Goal: Task Accomplishment & Management: Complete application form

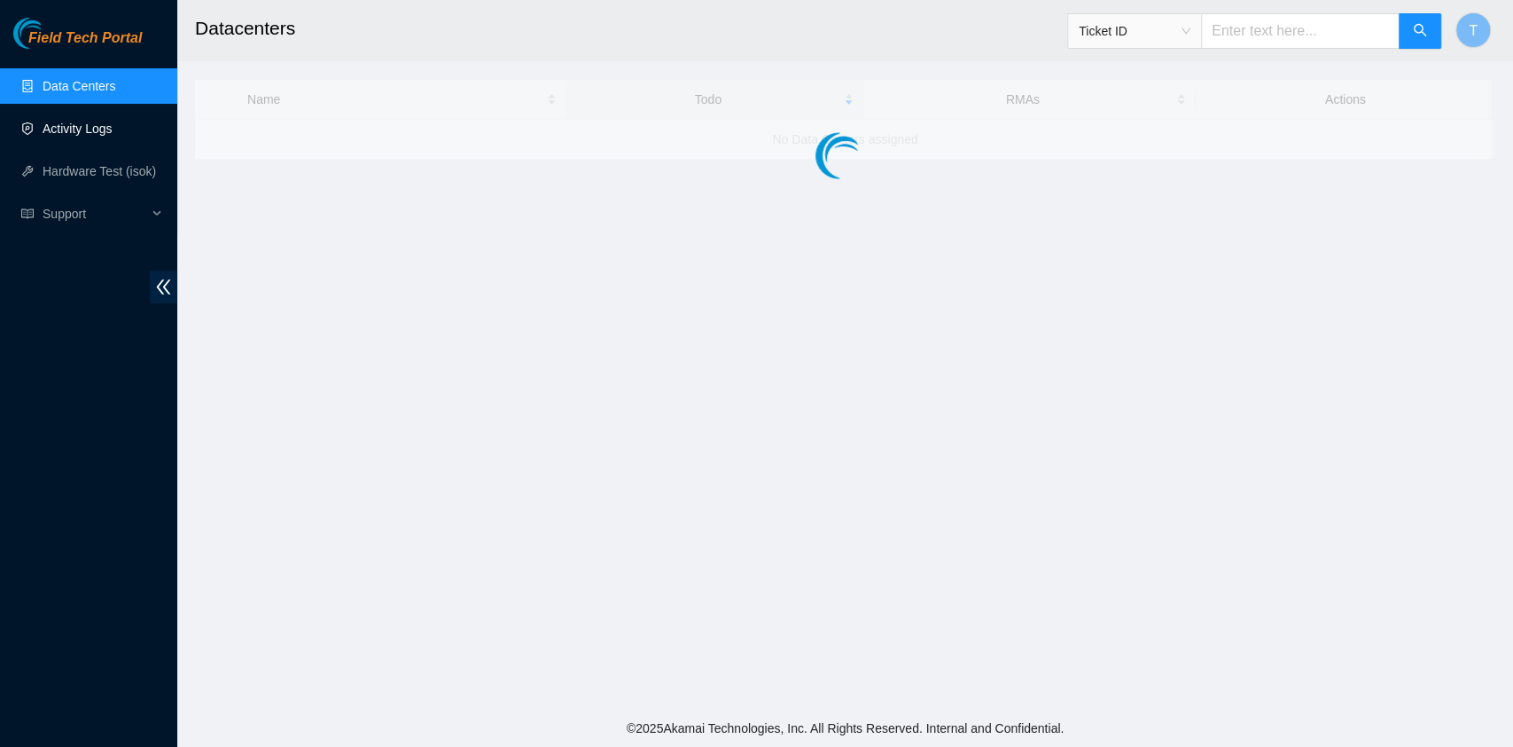
click at [113, 136] on link "Activity Logs" at bounding box center [78, 128] width 70 height 14
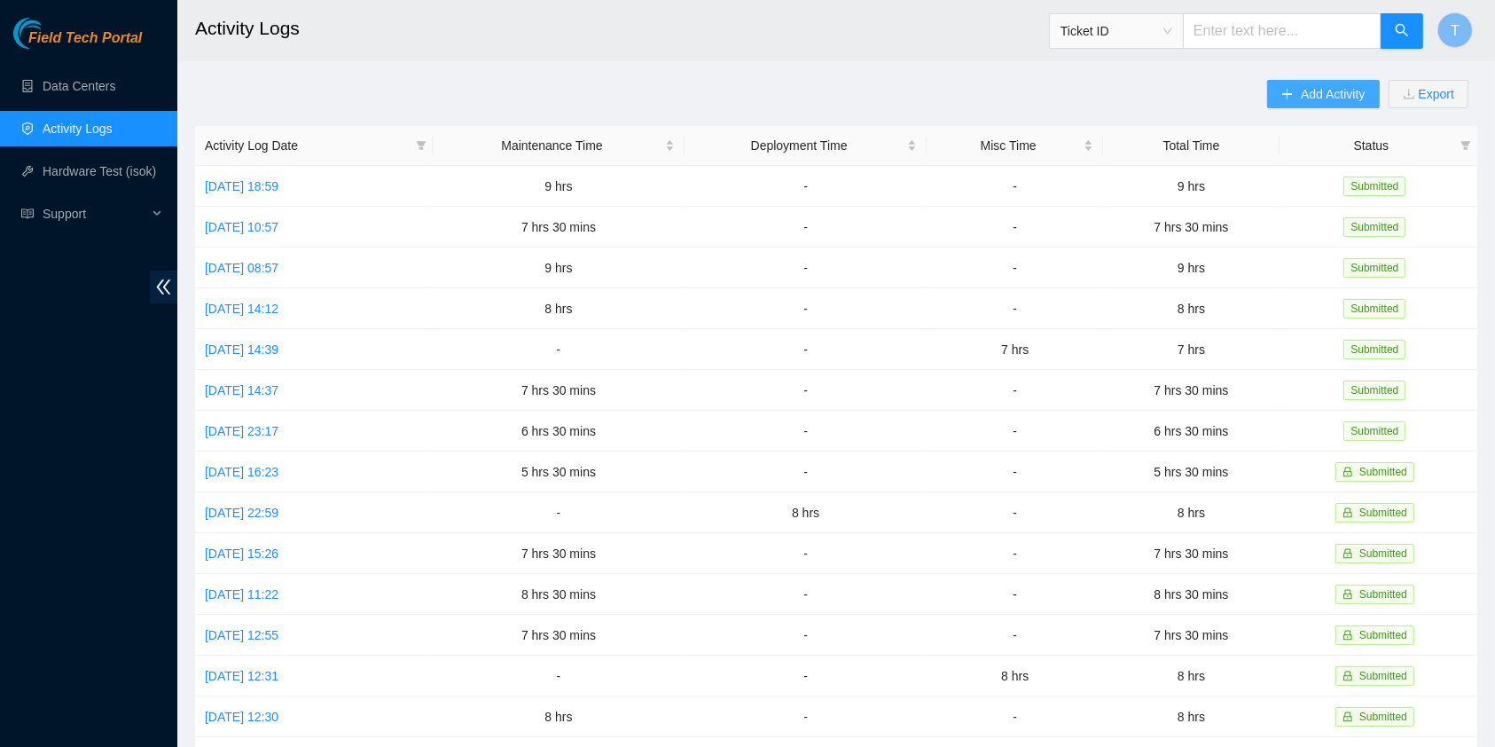
click at [1303, 101] on span "Add Activity" at bounding box center [1333, 94] width 64 height 20
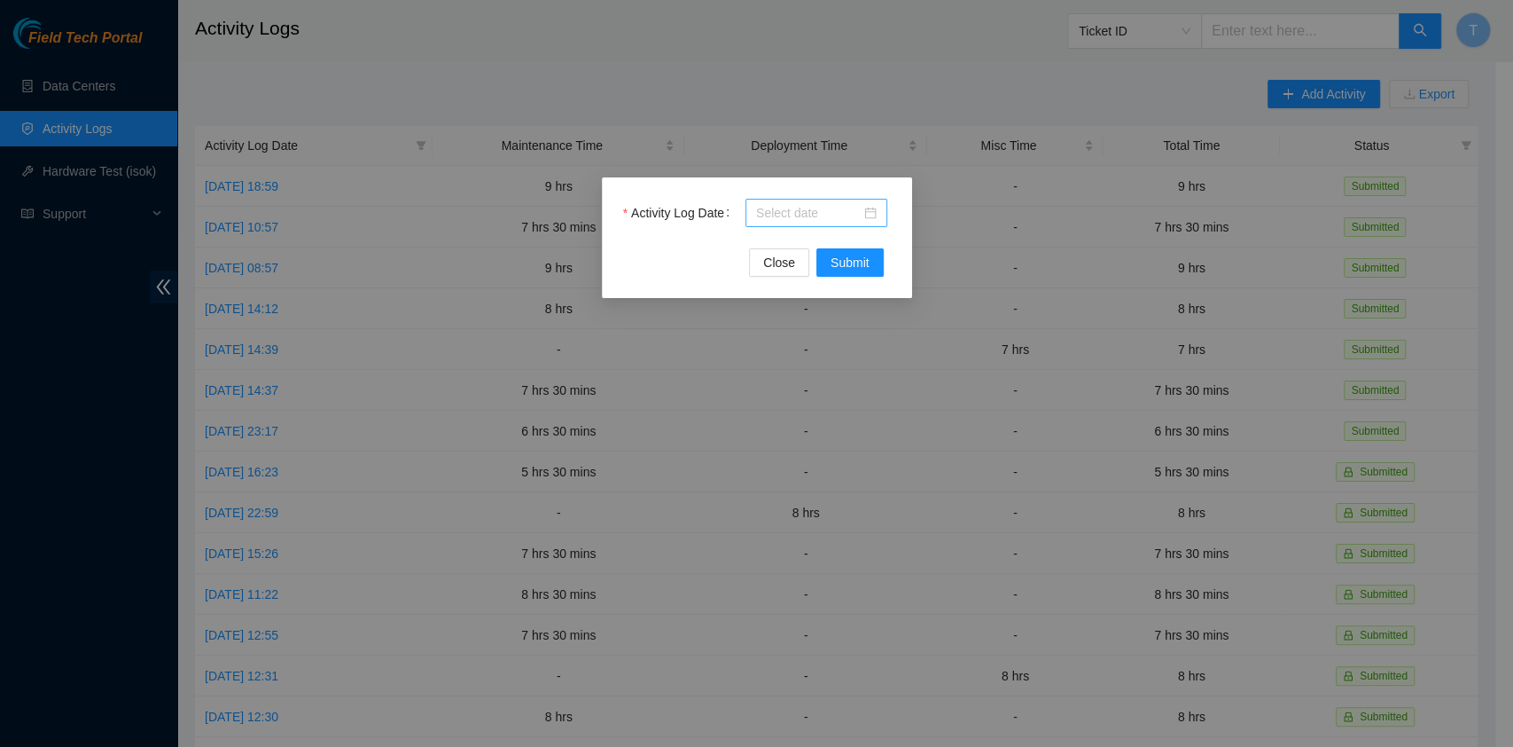
click at [783, 207] on input "Activity Log Date" at bounding box center [808, 213] width 105 height 20
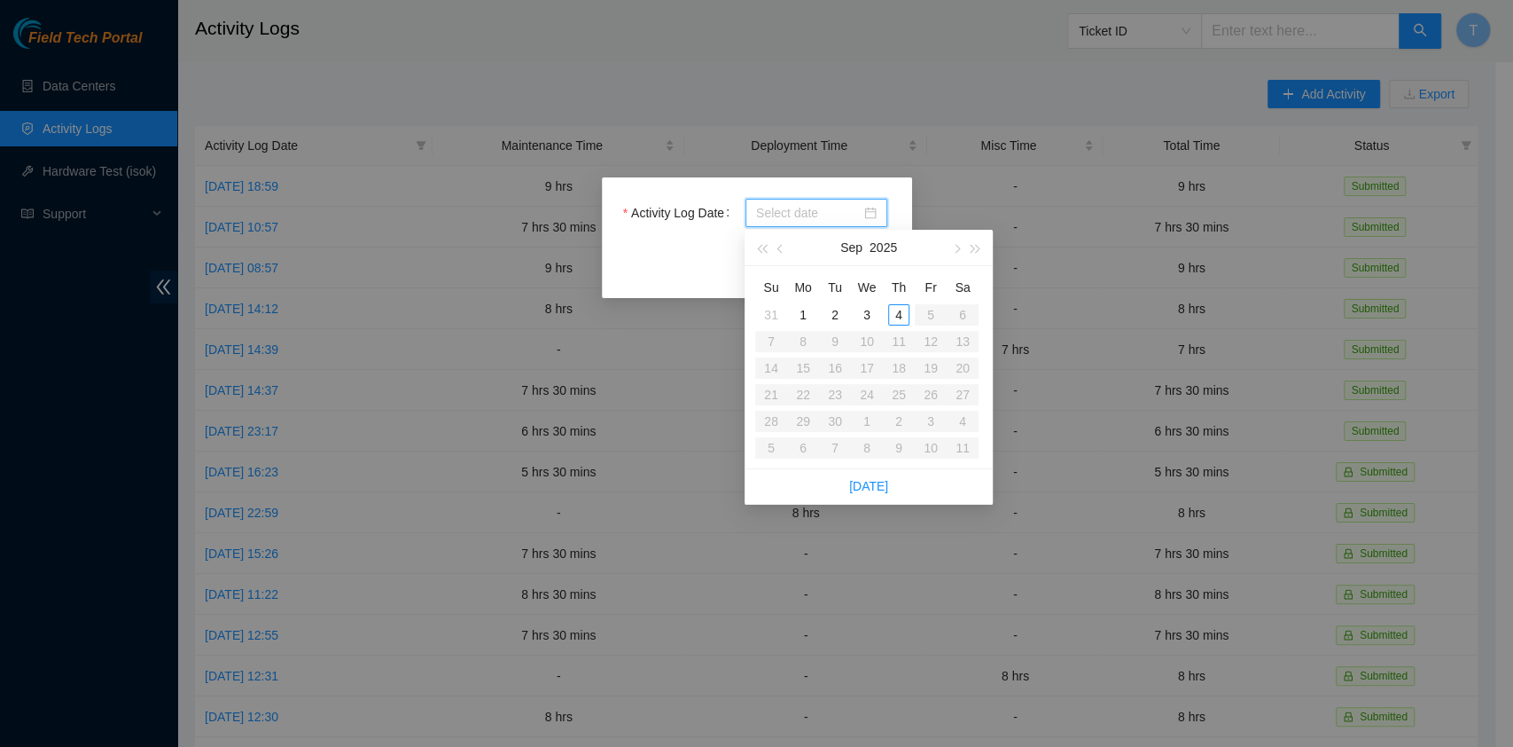
type input "[DATE]"
click at [908, 309] on div "4" at bounding box center [898, 314] width 21 height 21
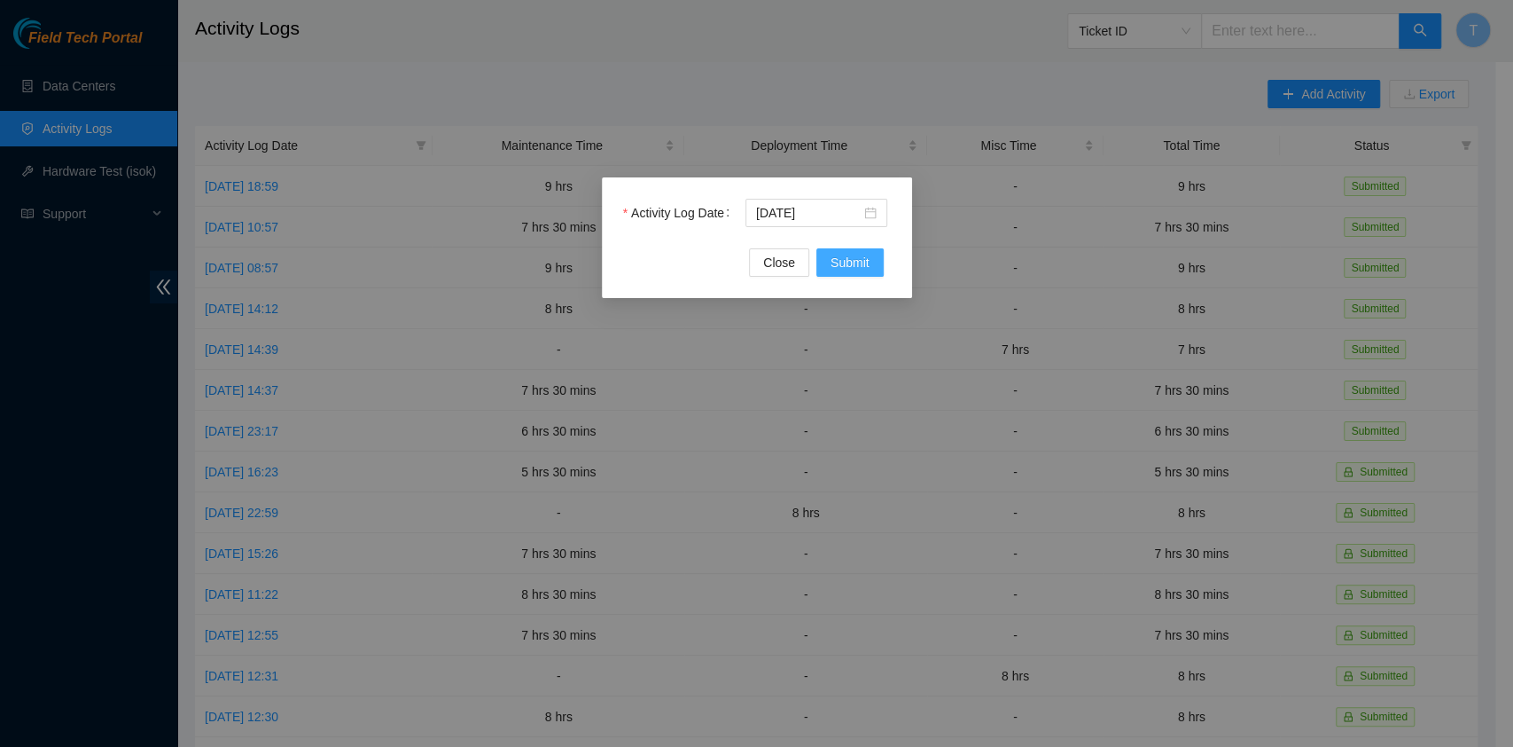
click at [858, 262] on span "Submit" at bounding box center [850, 263] width 39 height 20
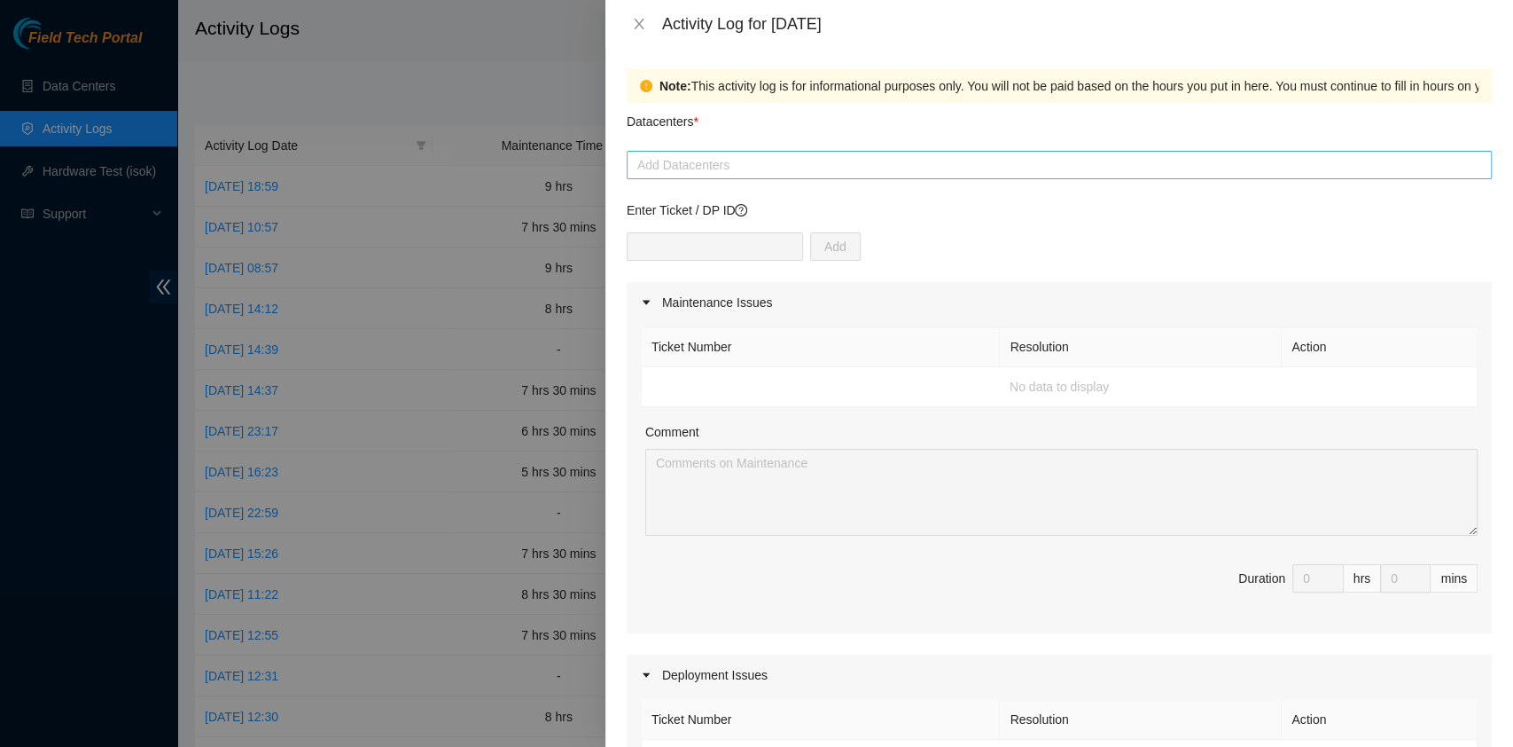
click at [786, 167] on div at bounding box center [1059, 164] width 856 height 21
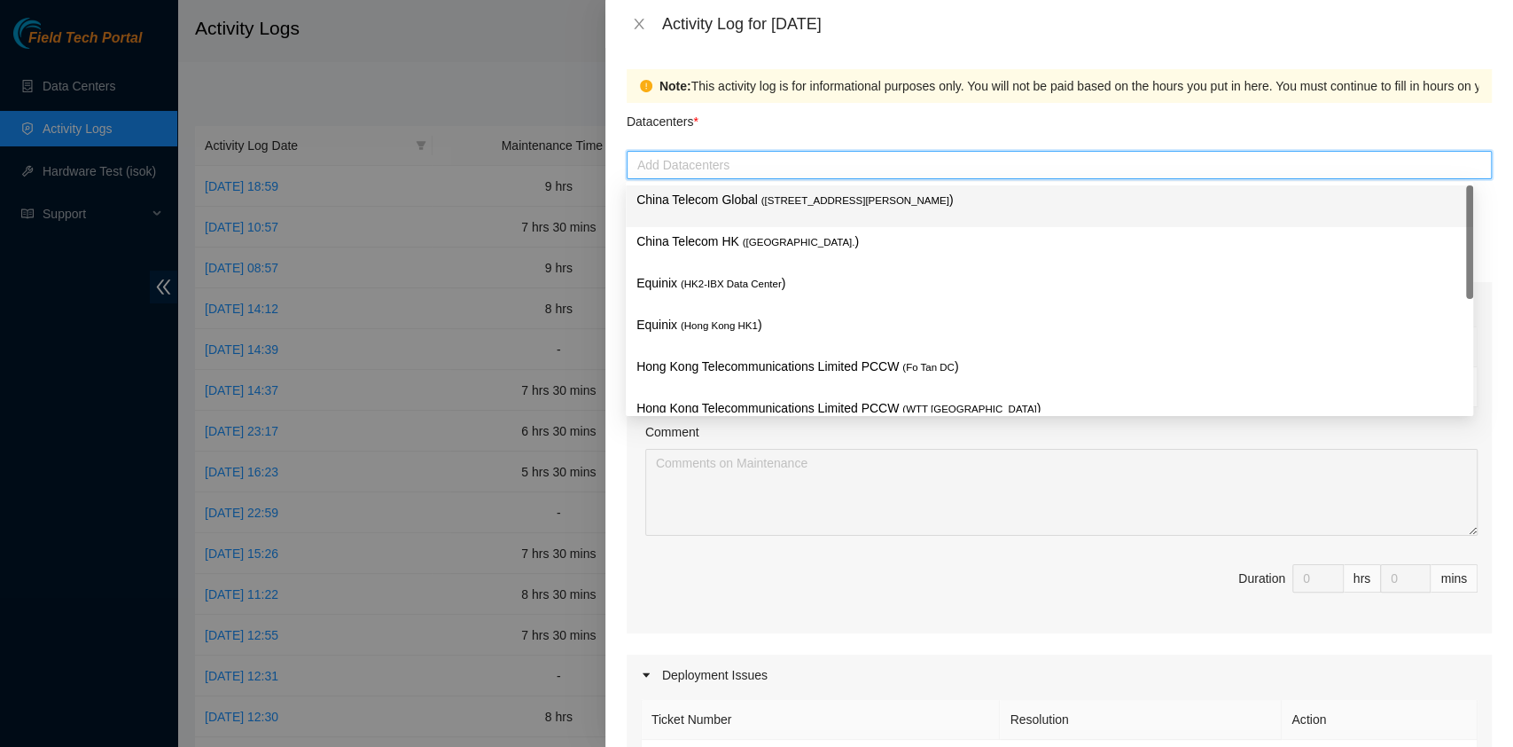
click at [784, 202] on span "( [STREET_ADDRESS][PERSON_NAME]" at bounding box center [856, 200] width 188 height 11
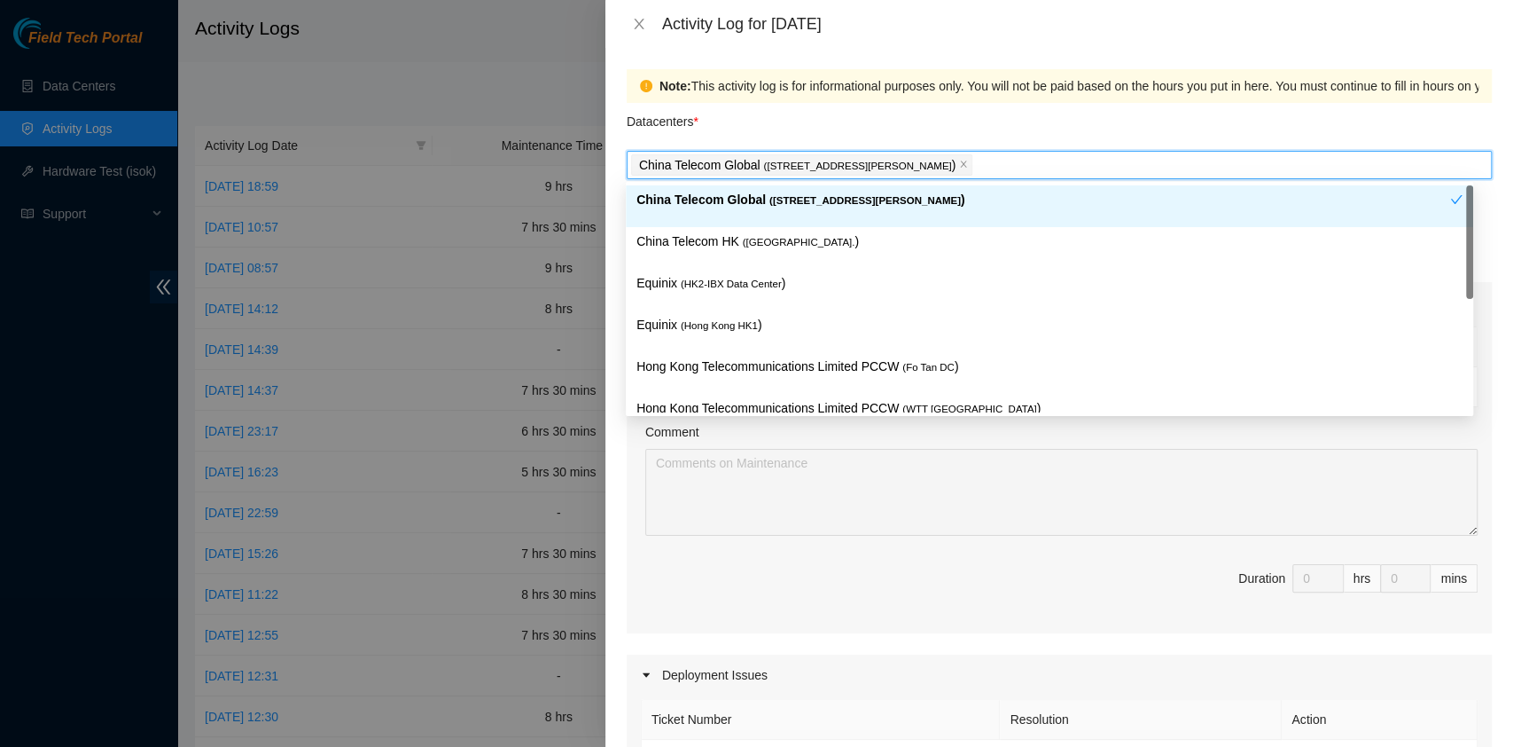
click at [780, 230] on div "China Telecom HK ( [GEOGRAPHIC_DATA] )" at bounding box center [1050, 248] width 848 height 42
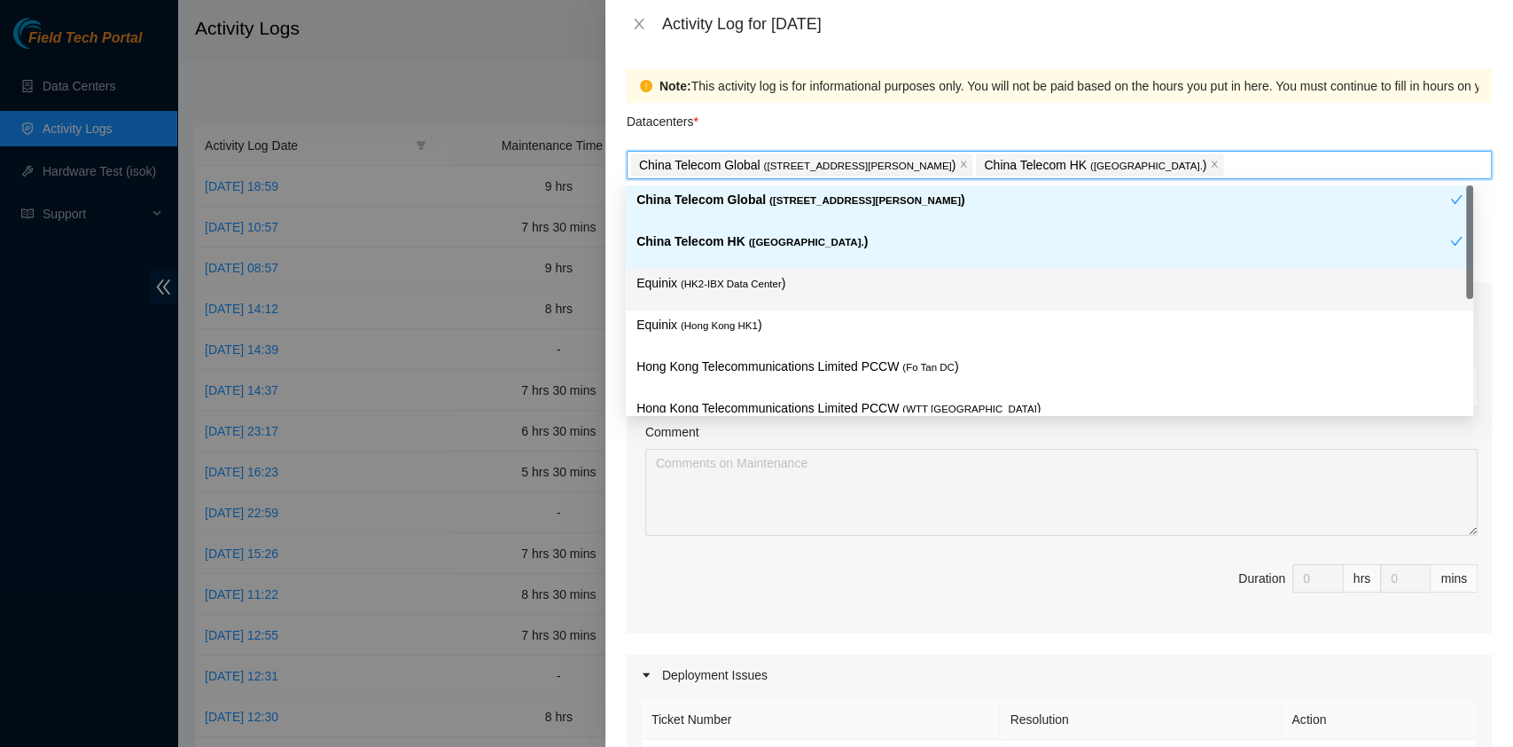
click at [764, 280] on span "( HK2-IBX Data Center" at bounding box center [731, 283] width 101 height 11
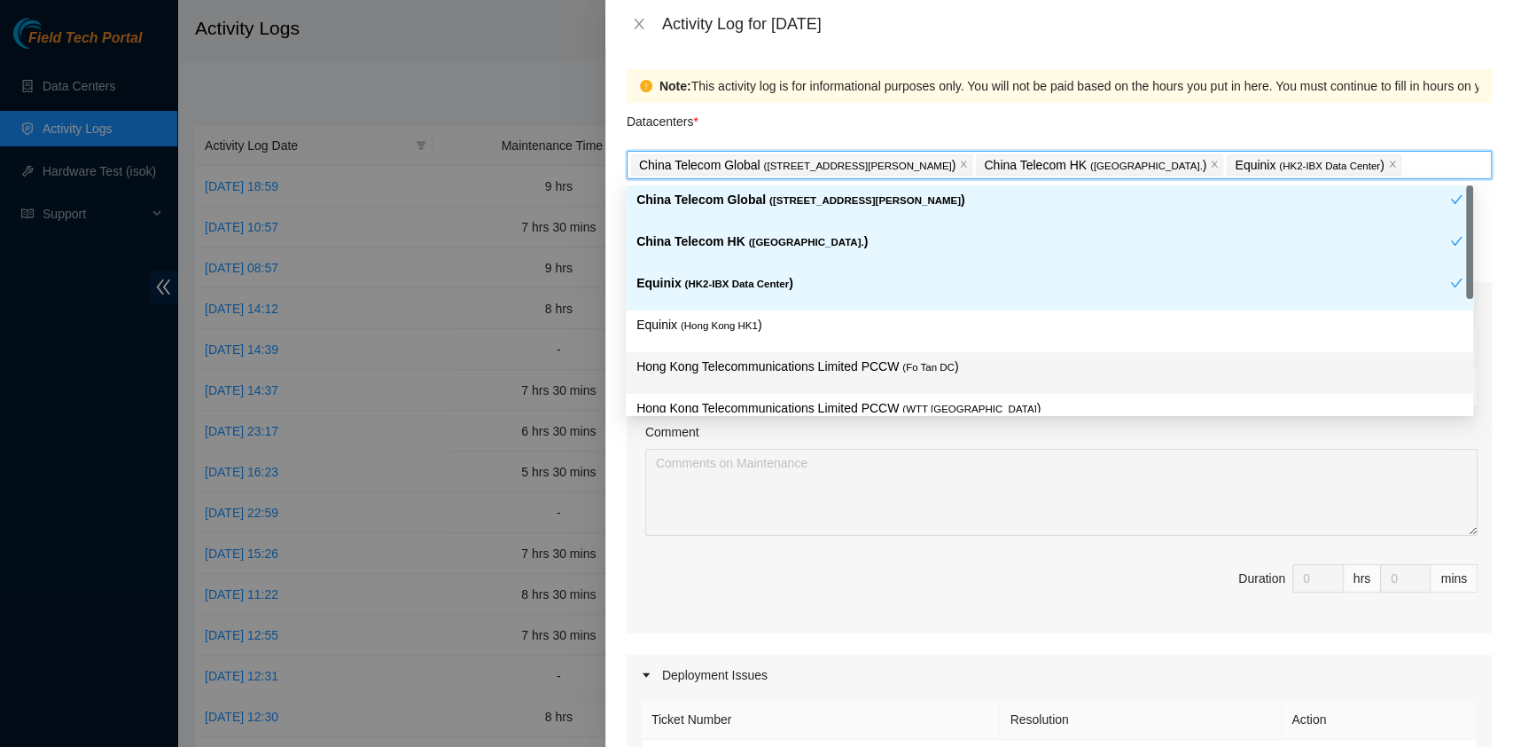
click at [756, 352] on div "Hong Kong Telecommunications Limited PCCW ( Fo Tan DC )" at bounding box center [1050, 373] width 848 height 42
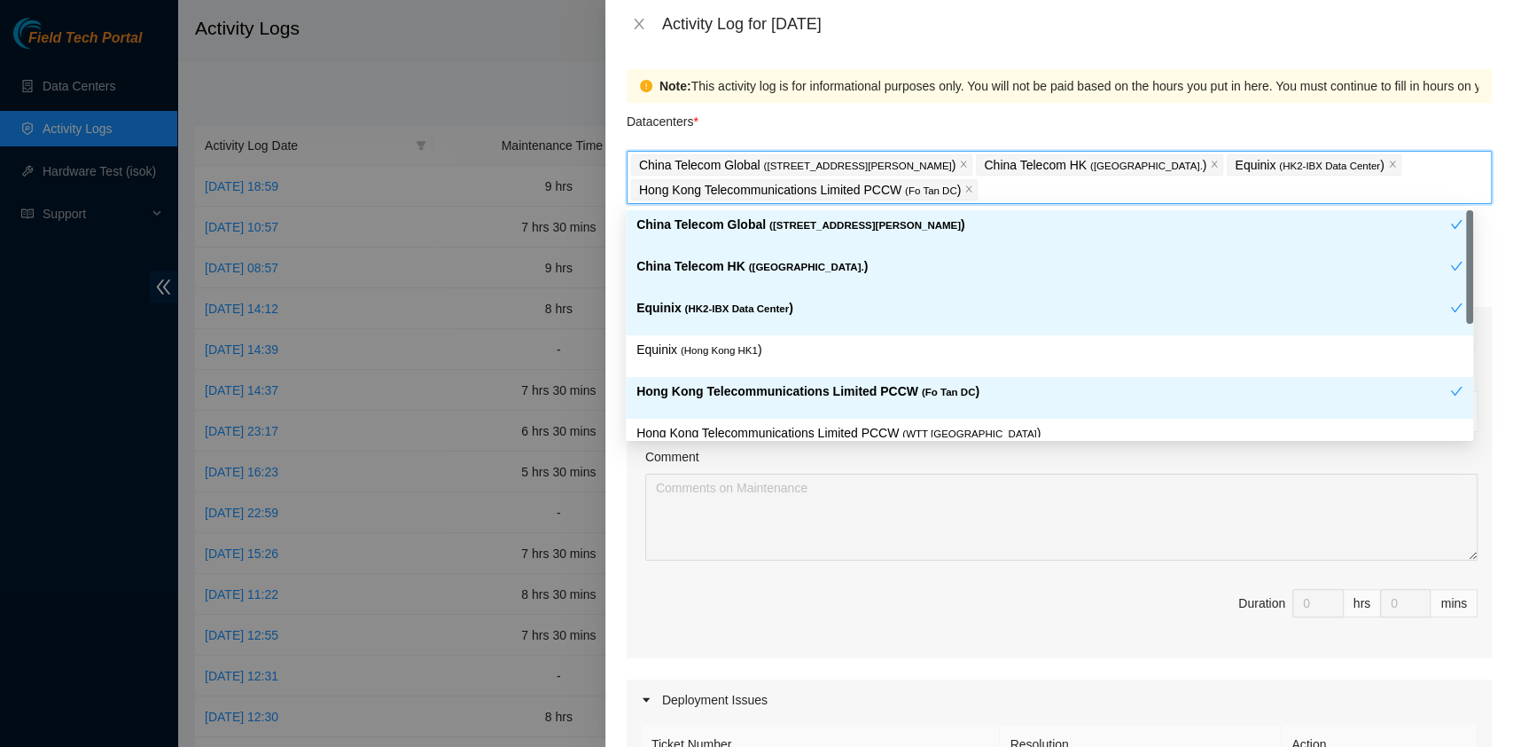
click at [837, 357] on p "Equinix ( [GEOGRAPHIC_DATA] HK1 )" at bounding box center [1050, 350] width 826 height 20
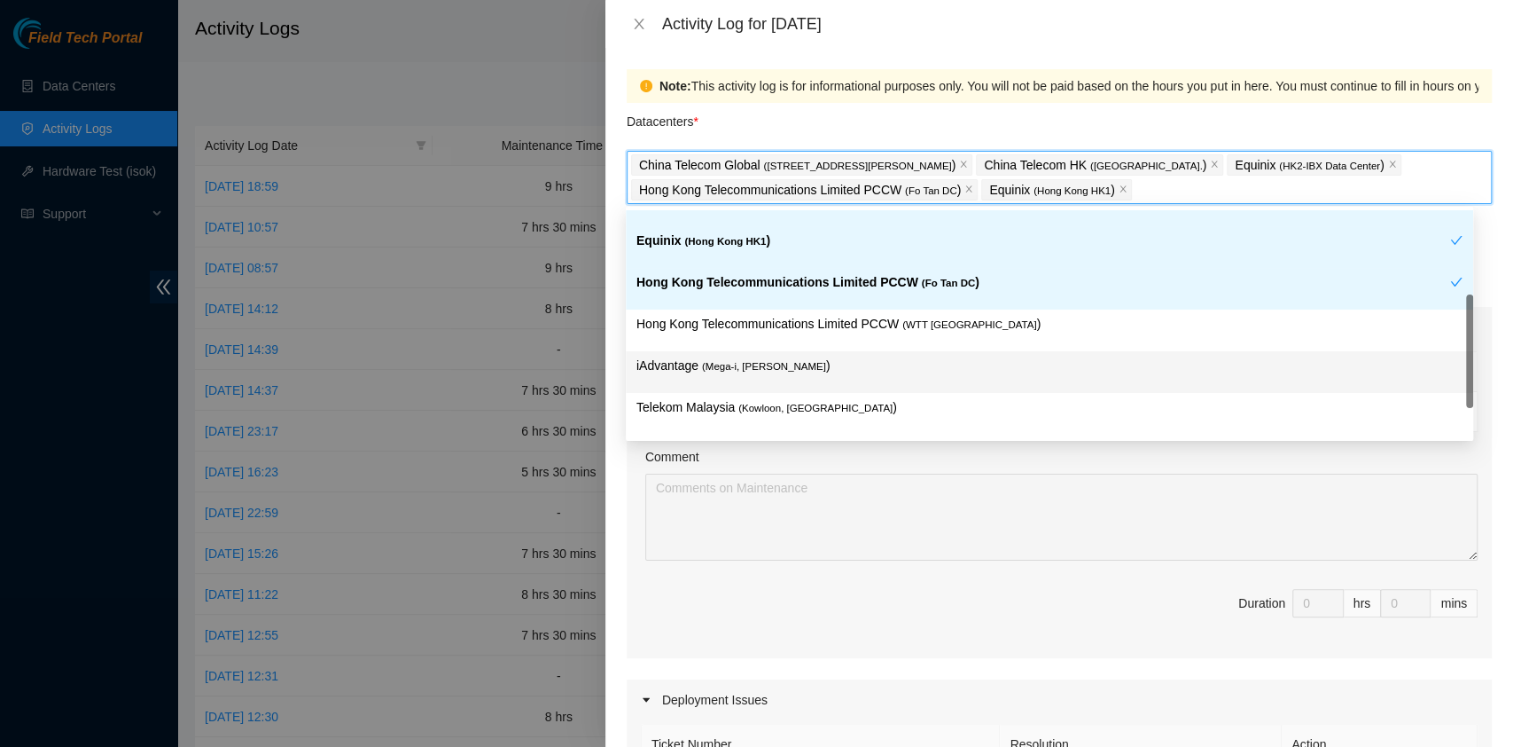
click at [865, 356] on p "iAdvantage ( Mega-i, Chai Wan )" at bounding box center [1050, 366] width 826 height 20
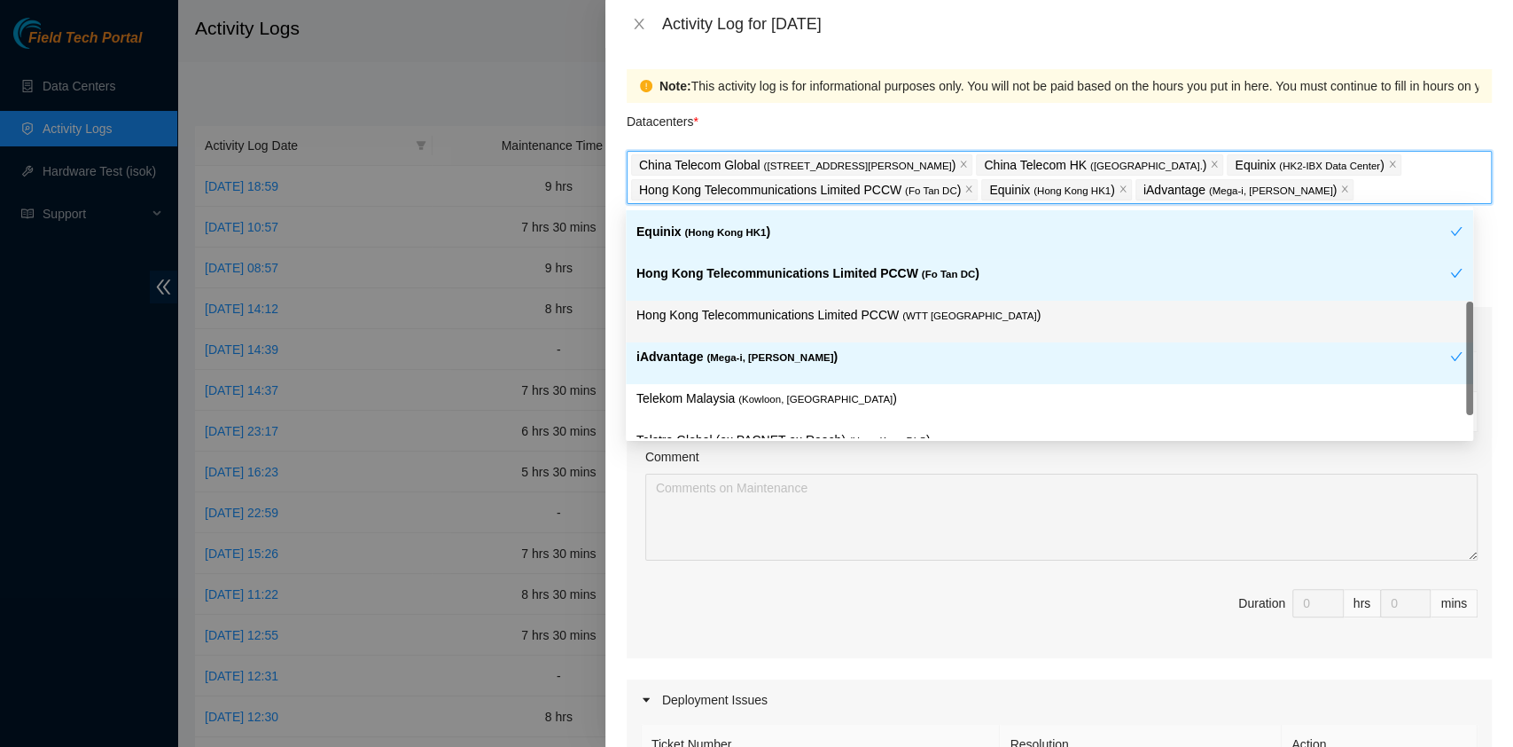
click at [781, 319] on p "Hong Kong Telecommunications Limited PCCW ( WTT [GEOGRAPHIC_DATA] )" at bounding box center [1050, 315] width 826 height 20
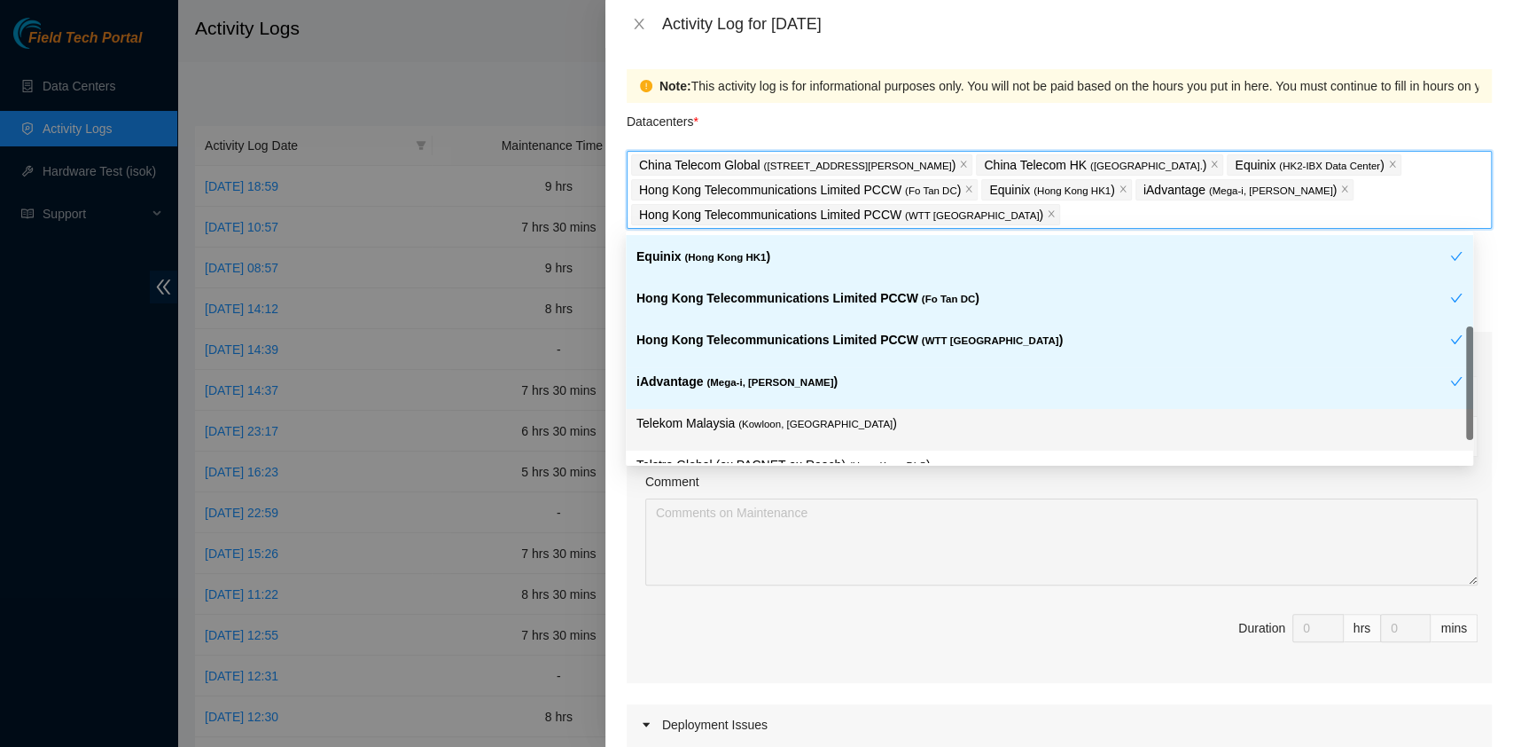
click at [827, 418] on span "( Kowloon, [GEOGRAPHIC_DATA]" at bounding box center [816, 423] width 154 height 11
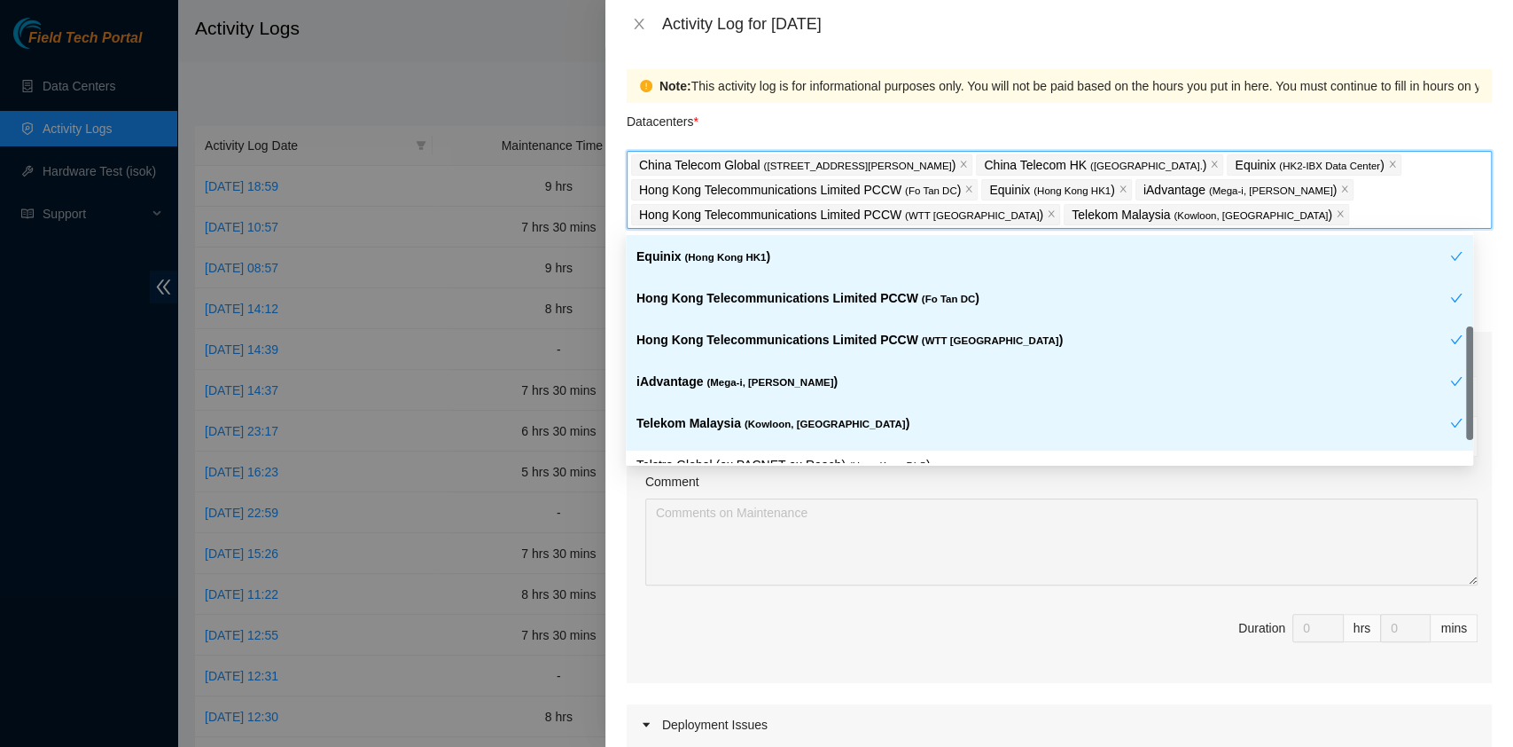
scroll to position [147, 0]
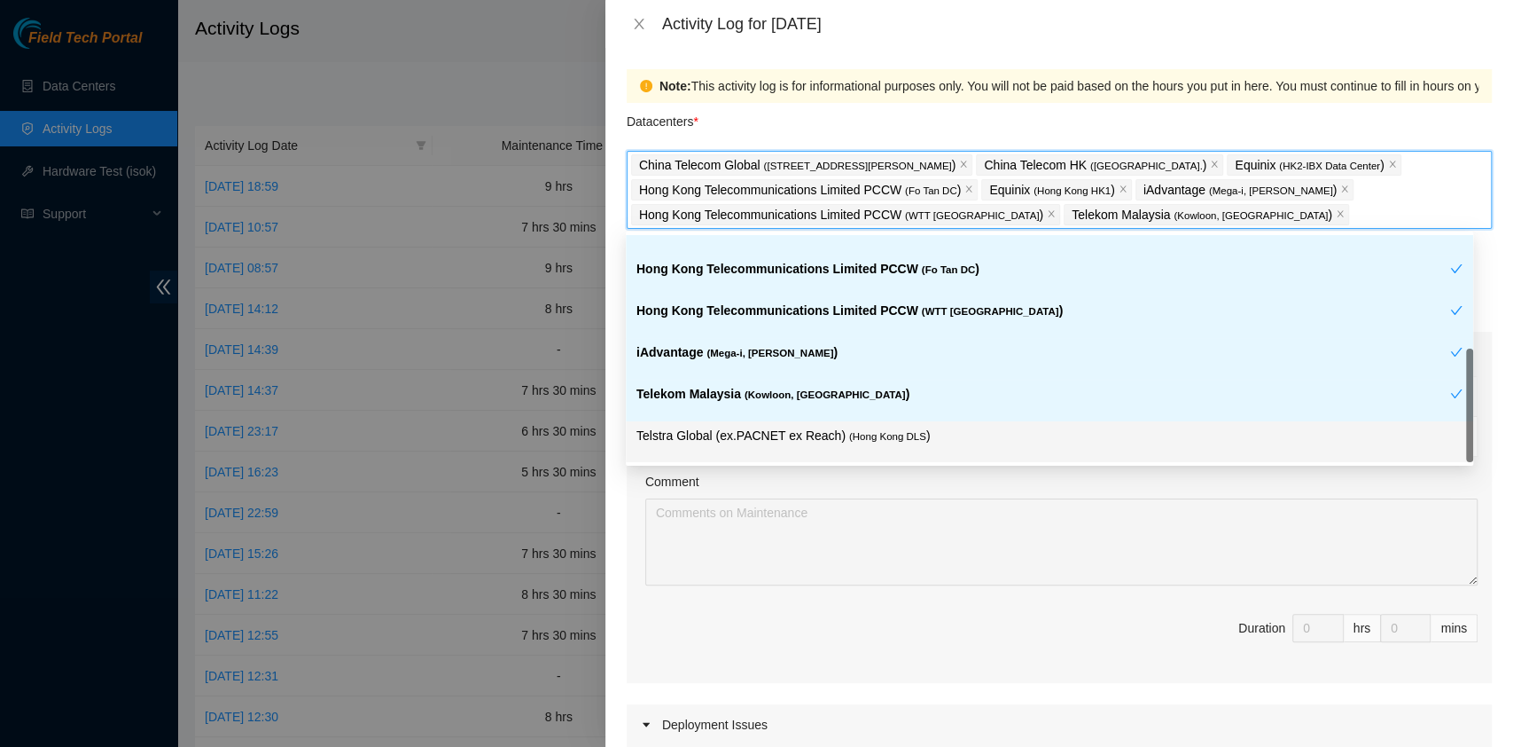
click at [907, 449] on div "Telstra Global (ex.PACNET ex Reach) ( [GEOGRAPHIC_DATA] DLS )" at bounding box center [1050, 442] width 826 height 33
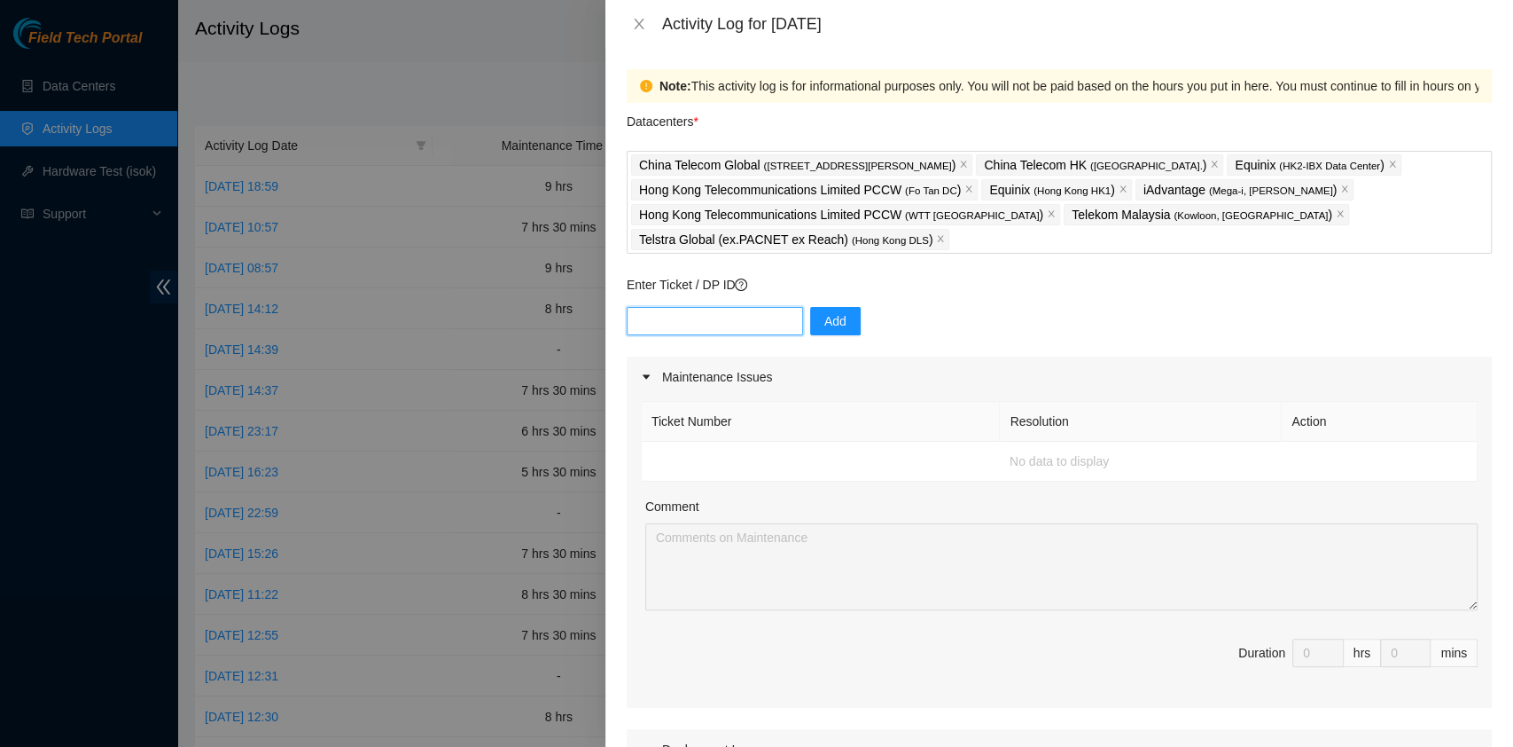
click at [732, 309] on input "text" at bounding box center [715, 321] width 176 height 28
paste input "DP77187"
type input "DP77187"
click at [825, 315] on span "Add" at bounding box center [836, 321] width 22 height 20
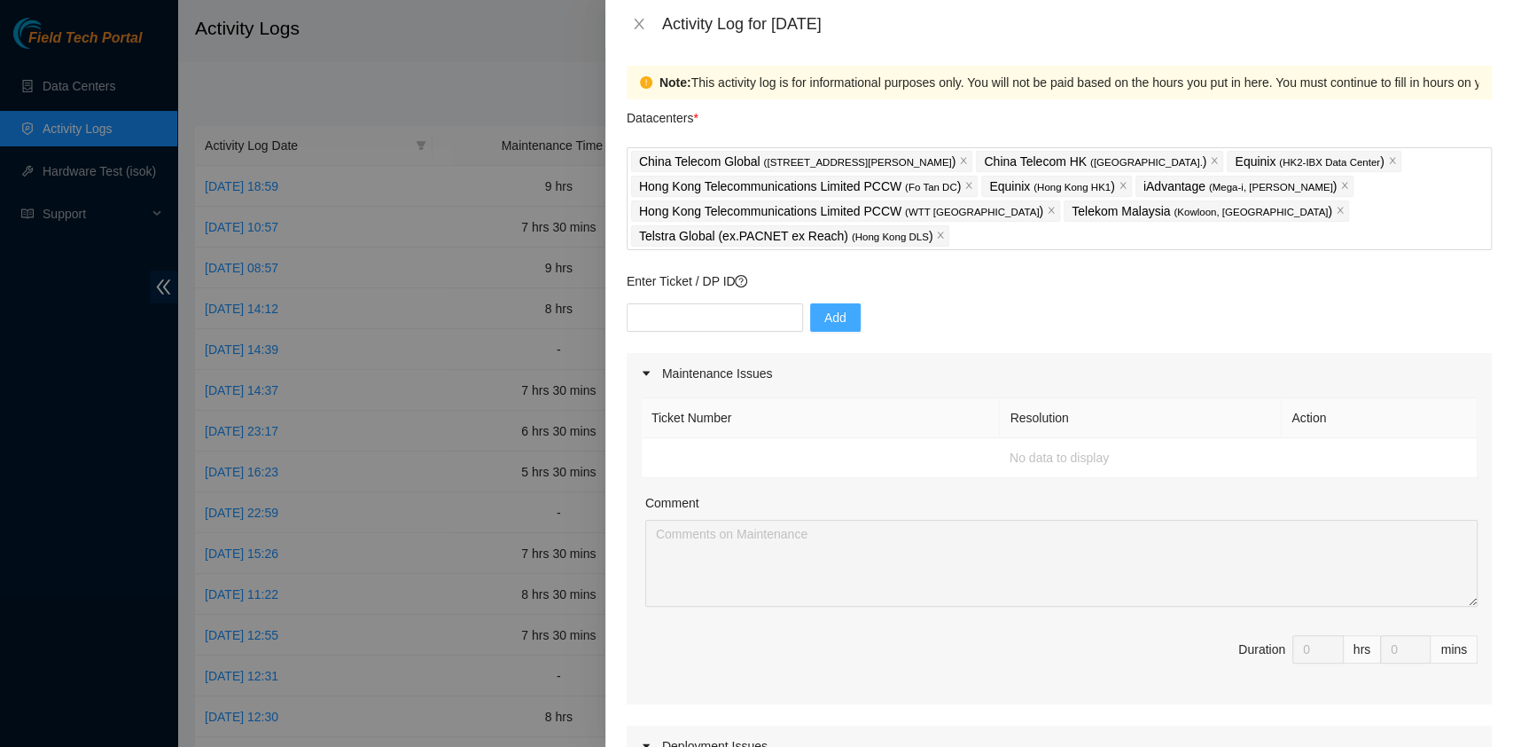
scroll to position [0, 0]
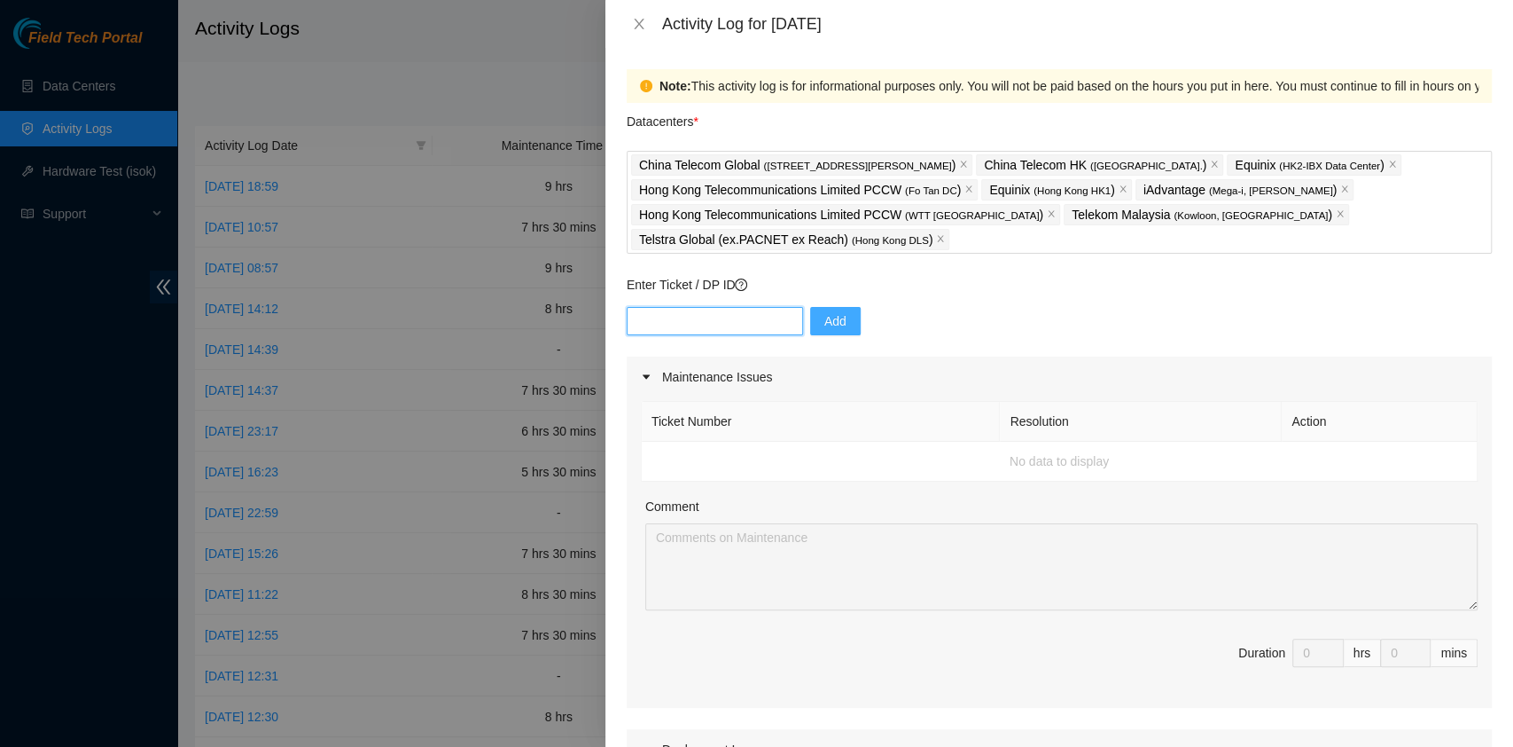
click at [696, 309] on input "text" at bounding box center [715, 321] width 176 height 28
paste input "DP77188"
type input "DP77188"
click at [825, 323] on span "Add" at bounding box center [836, 321] width 22 height 20
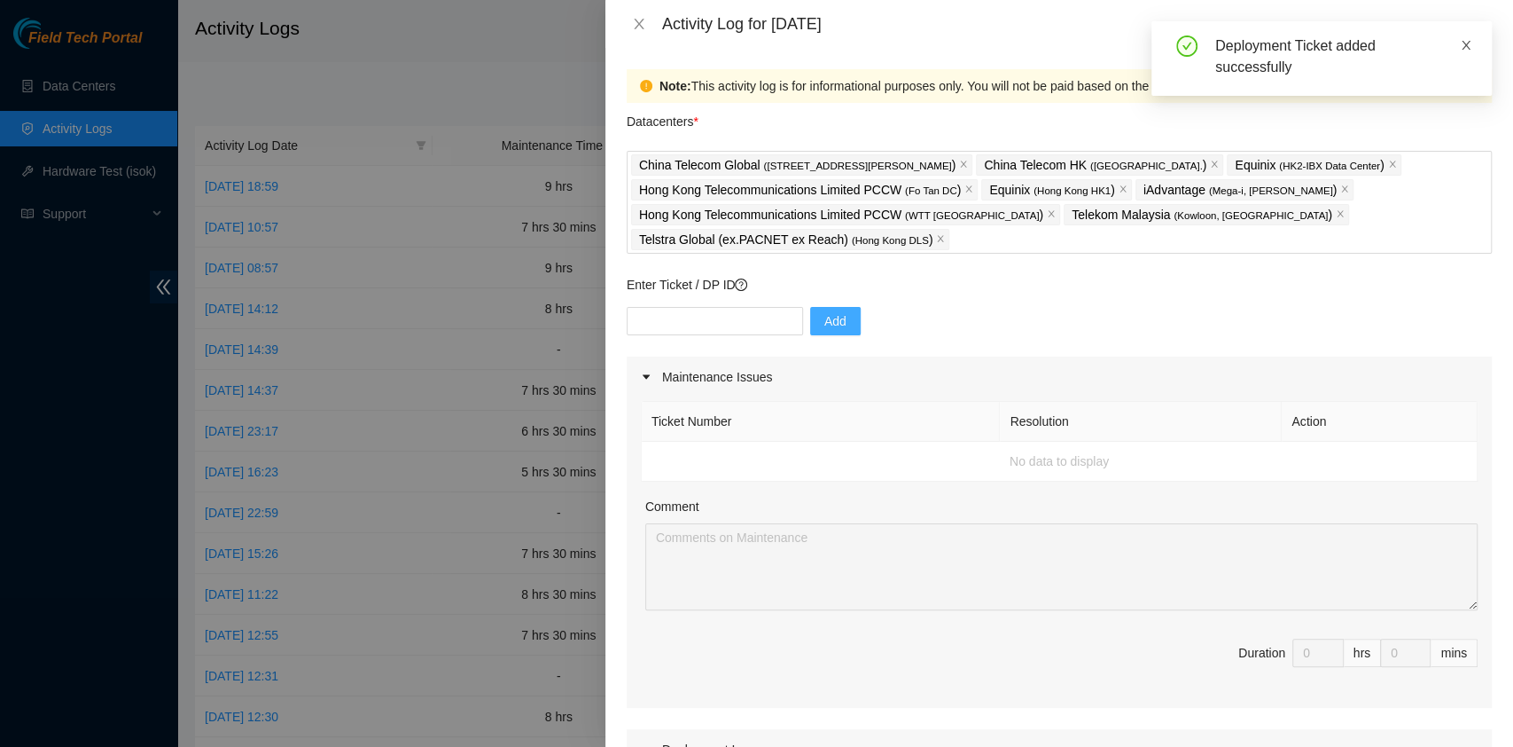
click at [1464, 44] on icon "close" at bounding box center [1466, 45] width 12 height 12
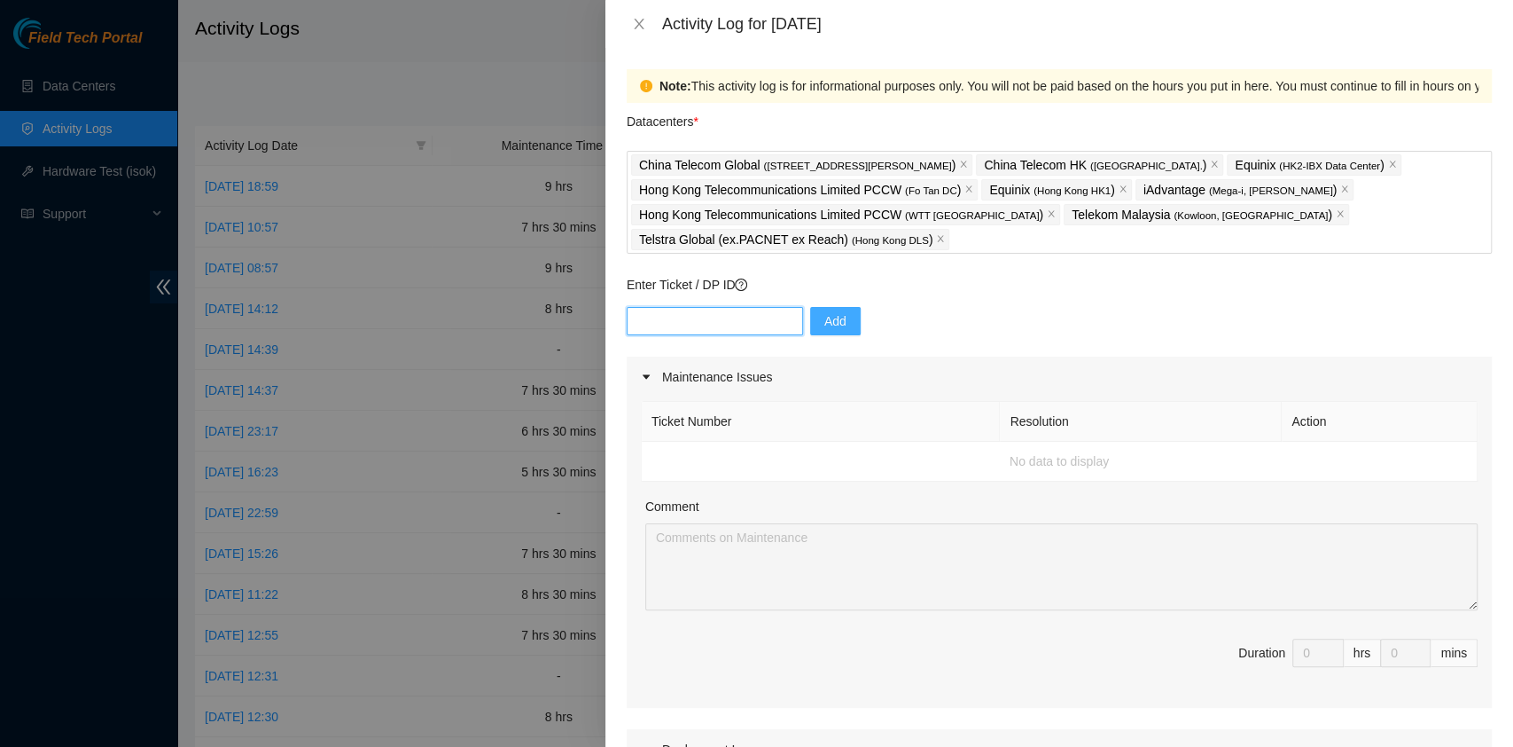
click at [669, 316] on input "text" at bounding box center [715, 321] width 176 height 28
type input "Dp80137"
click at [832, 307] on button "Add" at bounding box center [835, 321] width 51 height 28
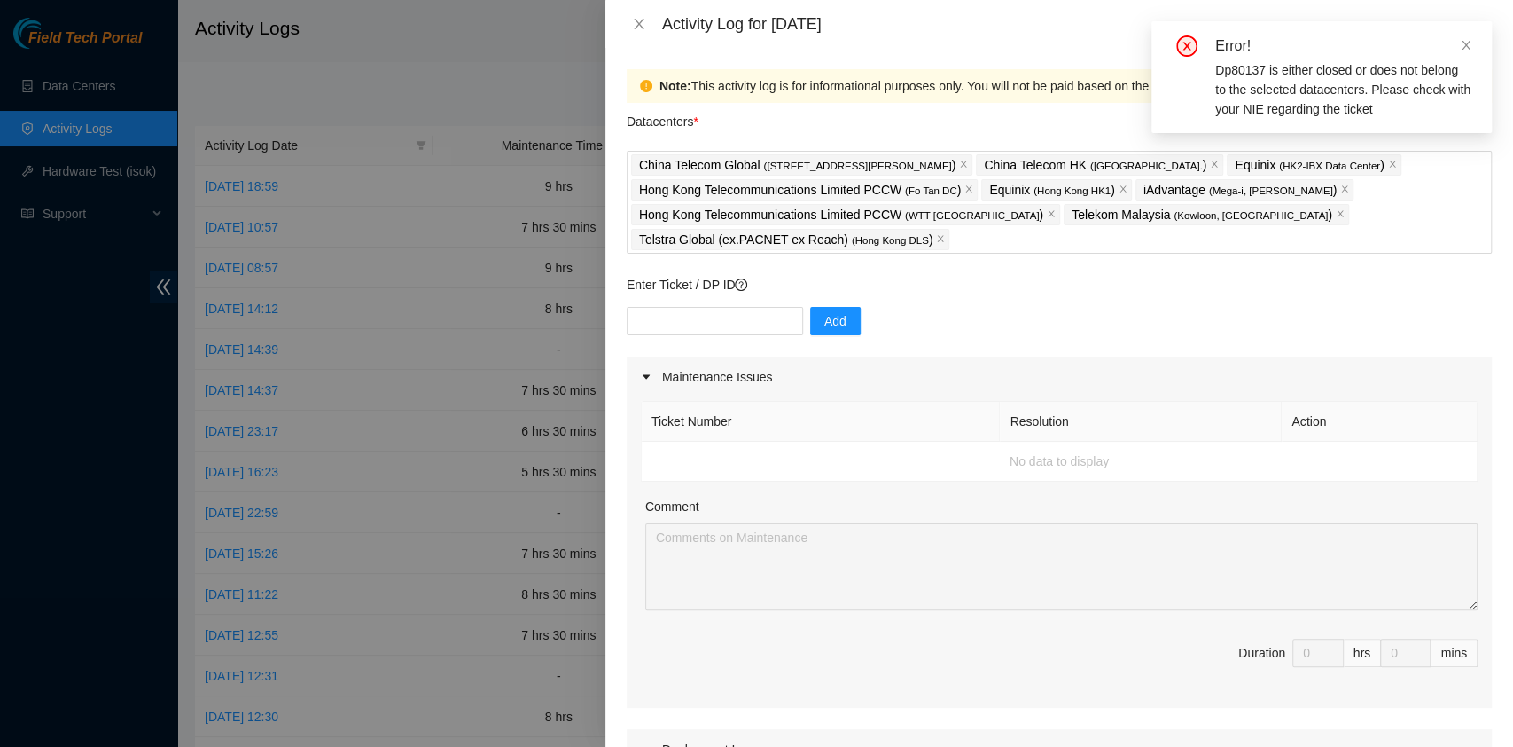
click at [1466, 55] on div "Error!" at bounding box center [1343, 45] width 255 height 21
click at [1465, 51] on span at bounding box center [1466, 45] width 12 height 14
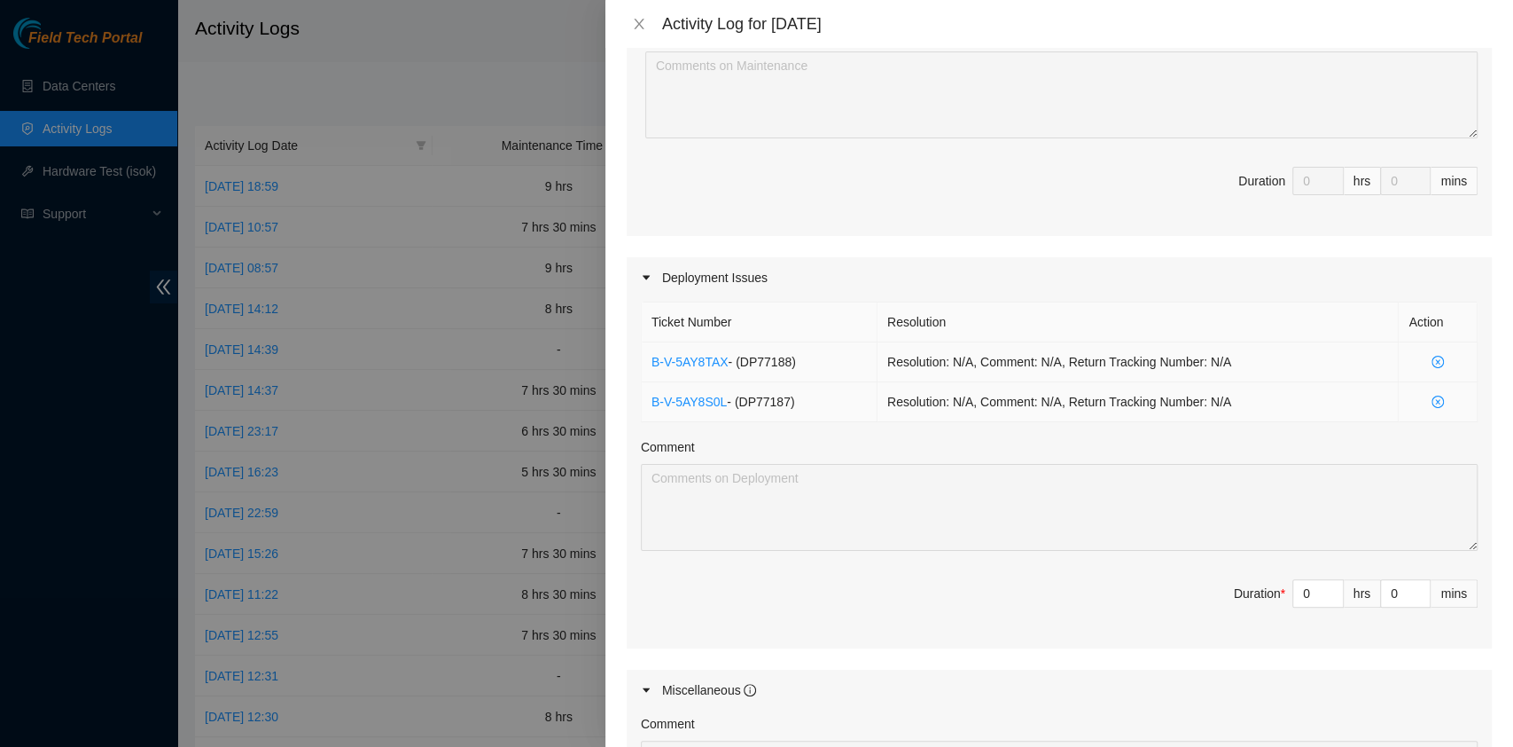
scroll to position [473, 0]
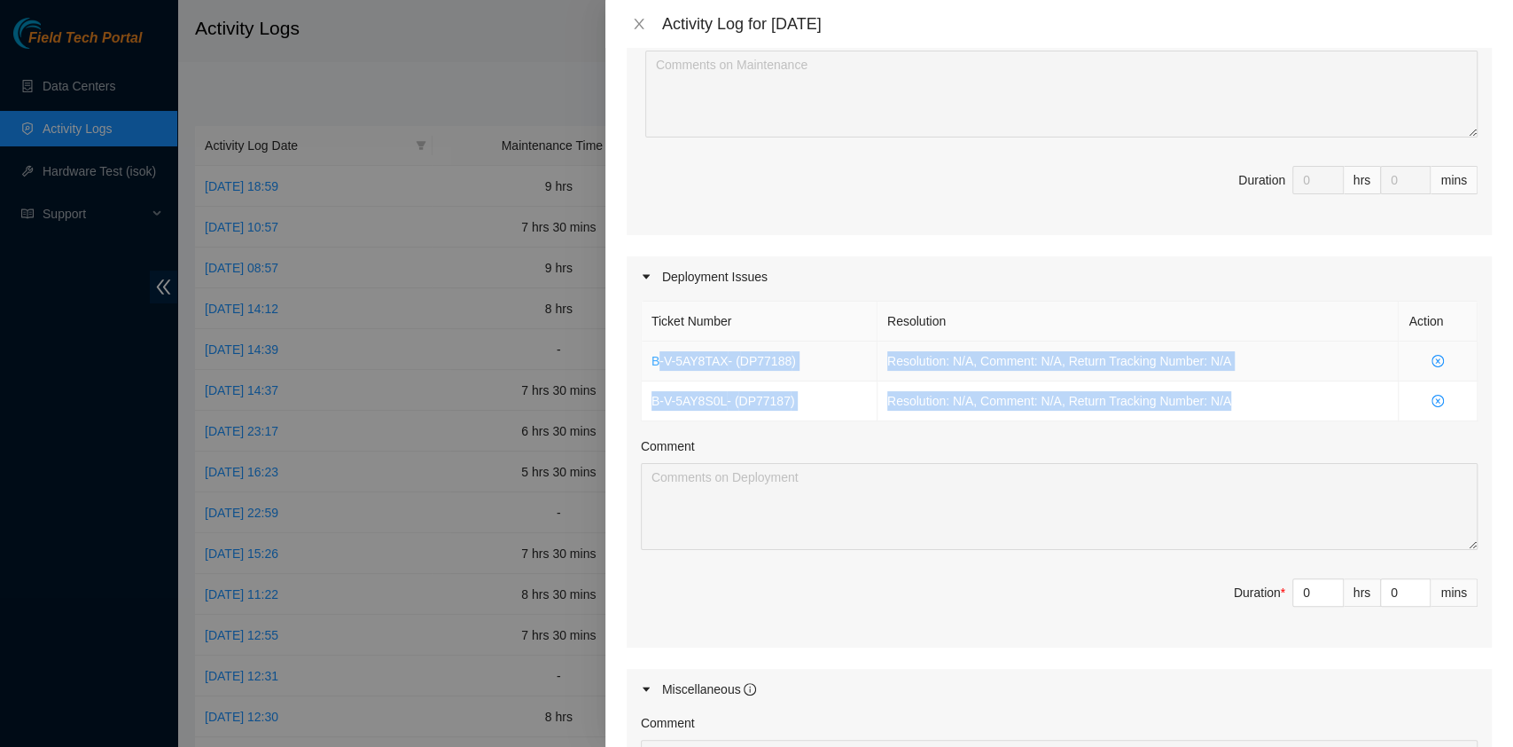
drag, startPoint x: 1247, startPoint y: 399, endPoint x: 655, endPoint y: 353, distance: 593.2
click at [655, 353] on tbody "B-V-5AY8TAX - ( DP77188 ) Resolution: N/A, Comment: N/A, Return Tracking Number…" at bounding box center [1060, 381] width 836 height 80
copy tbody "-V-5AY8TAX - ( DP77188 ) Resolution: N/A, Comment: N/A, Return Tracking Number:…"
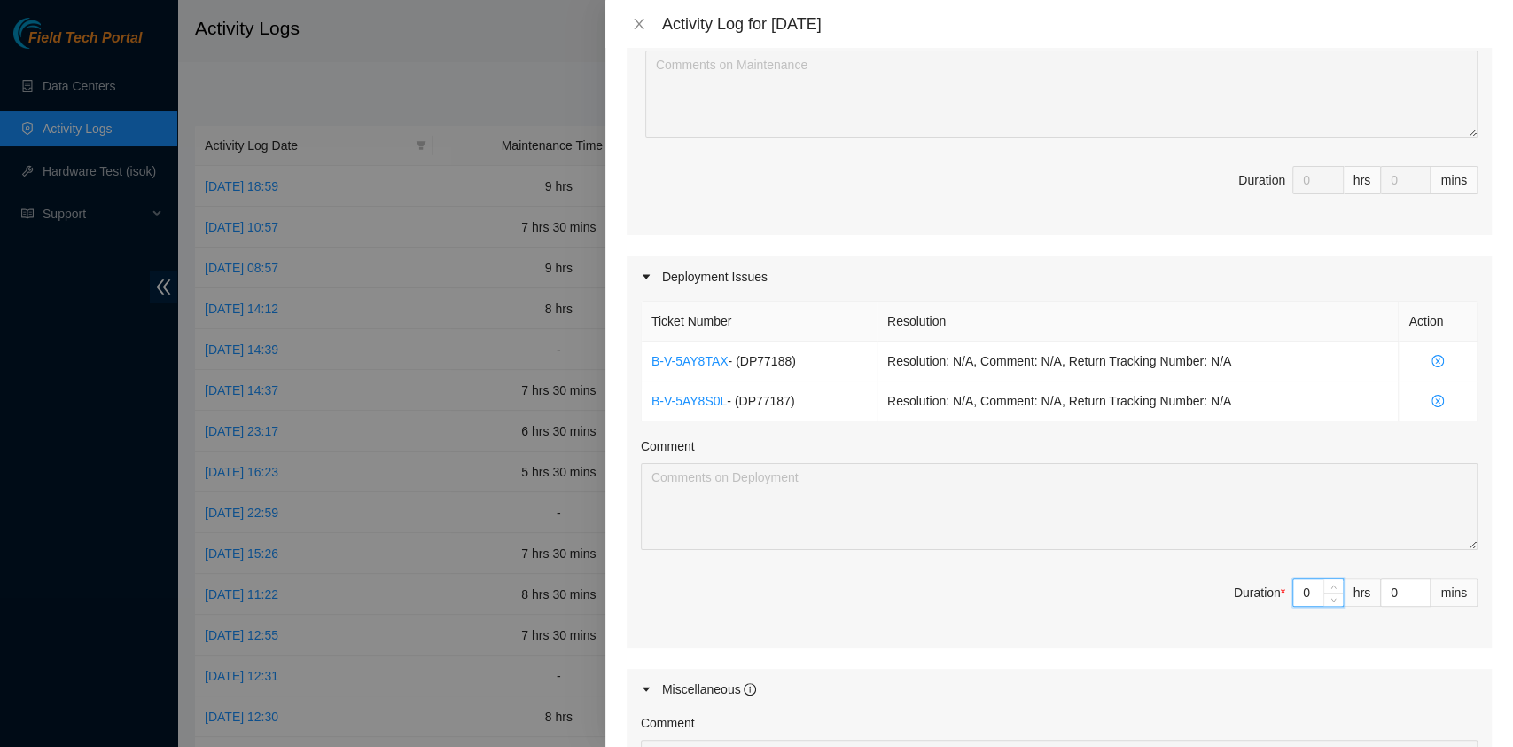
drag, startPoint x: 1288, startPoint y: 594, endPoint x: 1274, endPoint y: 593, distance: 14.2
click at [1294, 593] on input "0" at bounding box center [1319, 592] width 50 height 27
type input "8"
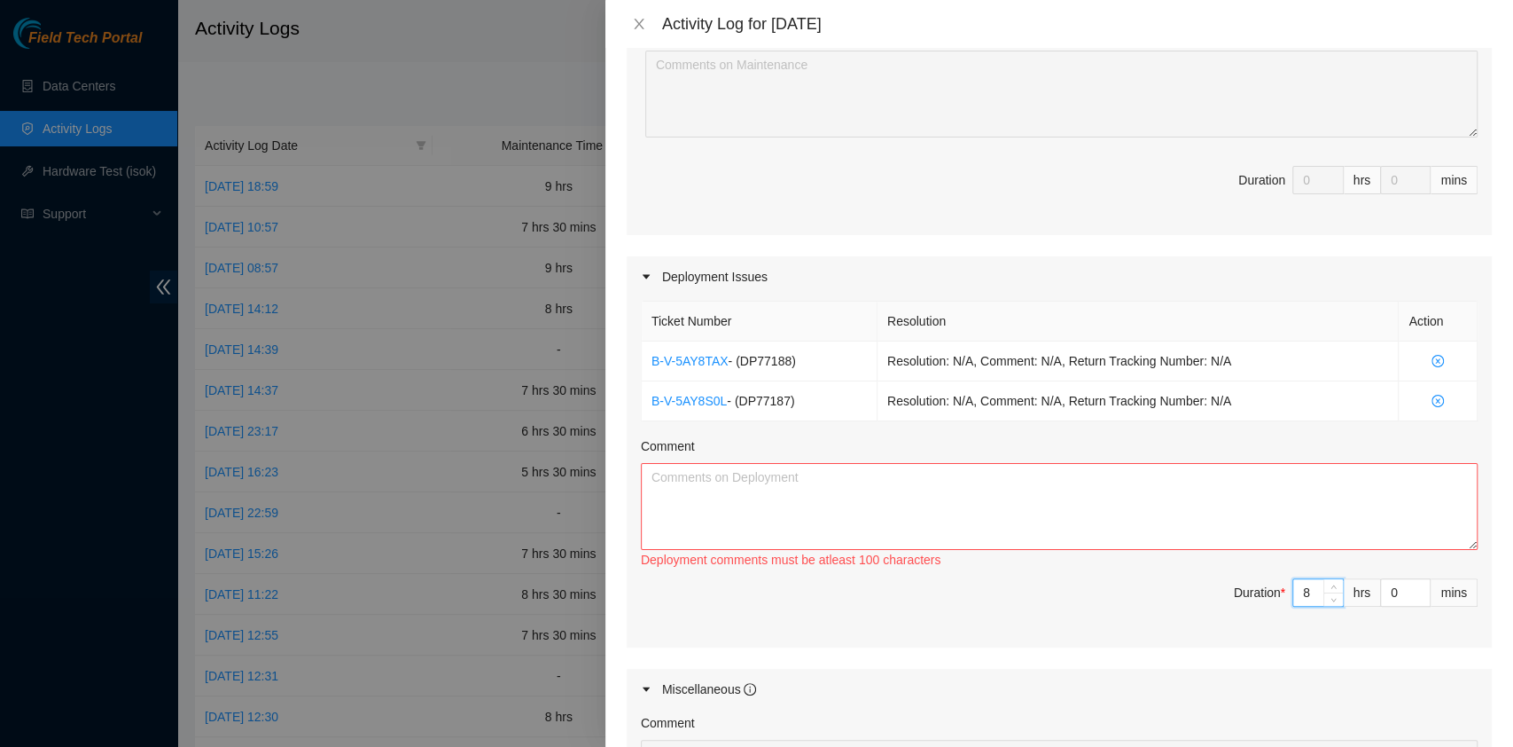
type input "8"
click at [950, 490] on textarea "Comment" at bounding box center [1059, 506] width 837 height 87
paste textarea "-V-5AY8TAX - (DP77188) Resolution: N/A, Comment: N/A, Return Tracking Number: N…"
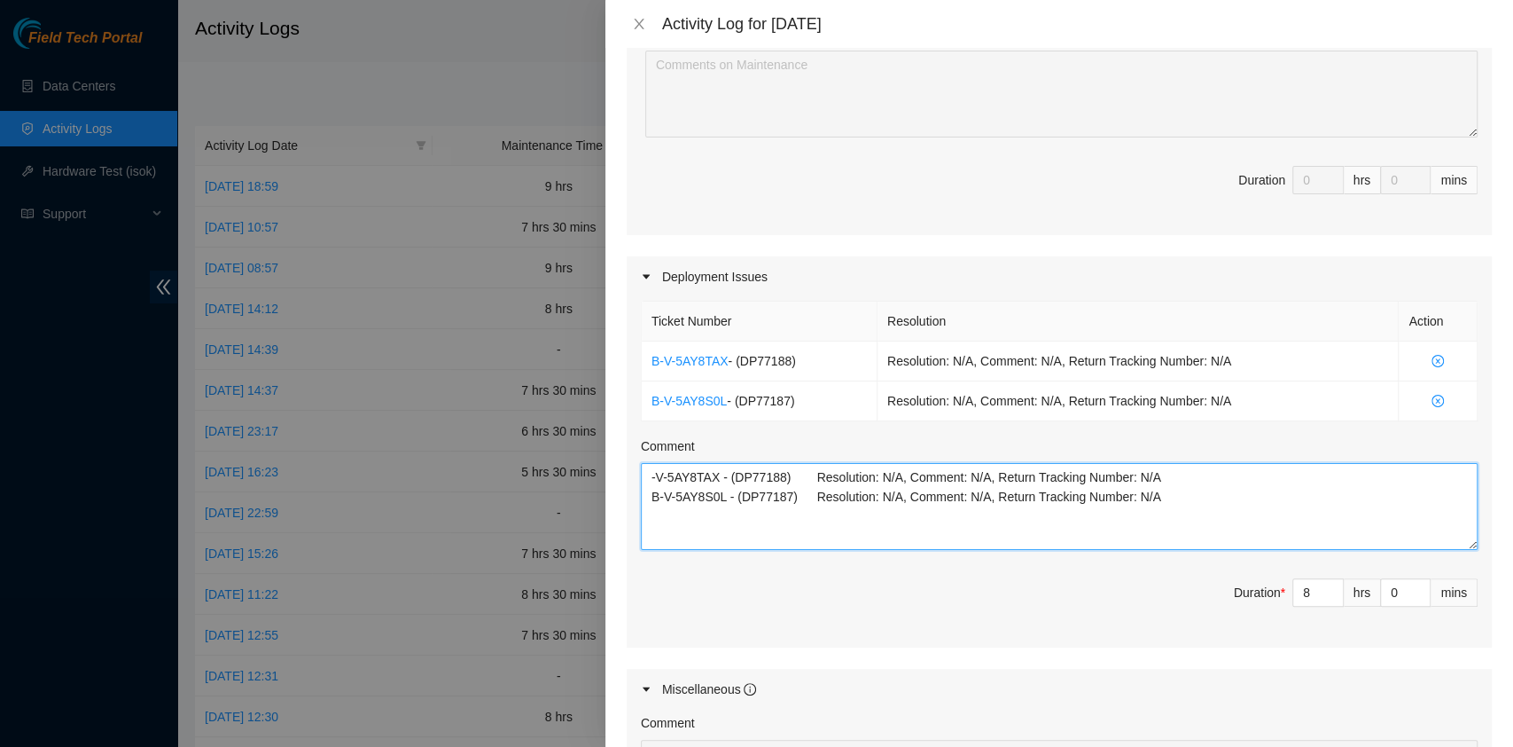
paste textarea "DP80135 DP83102 DP83104 DP80469 DP76877 DP83429 - DP83430 DP81177 DP79032 DP785…"
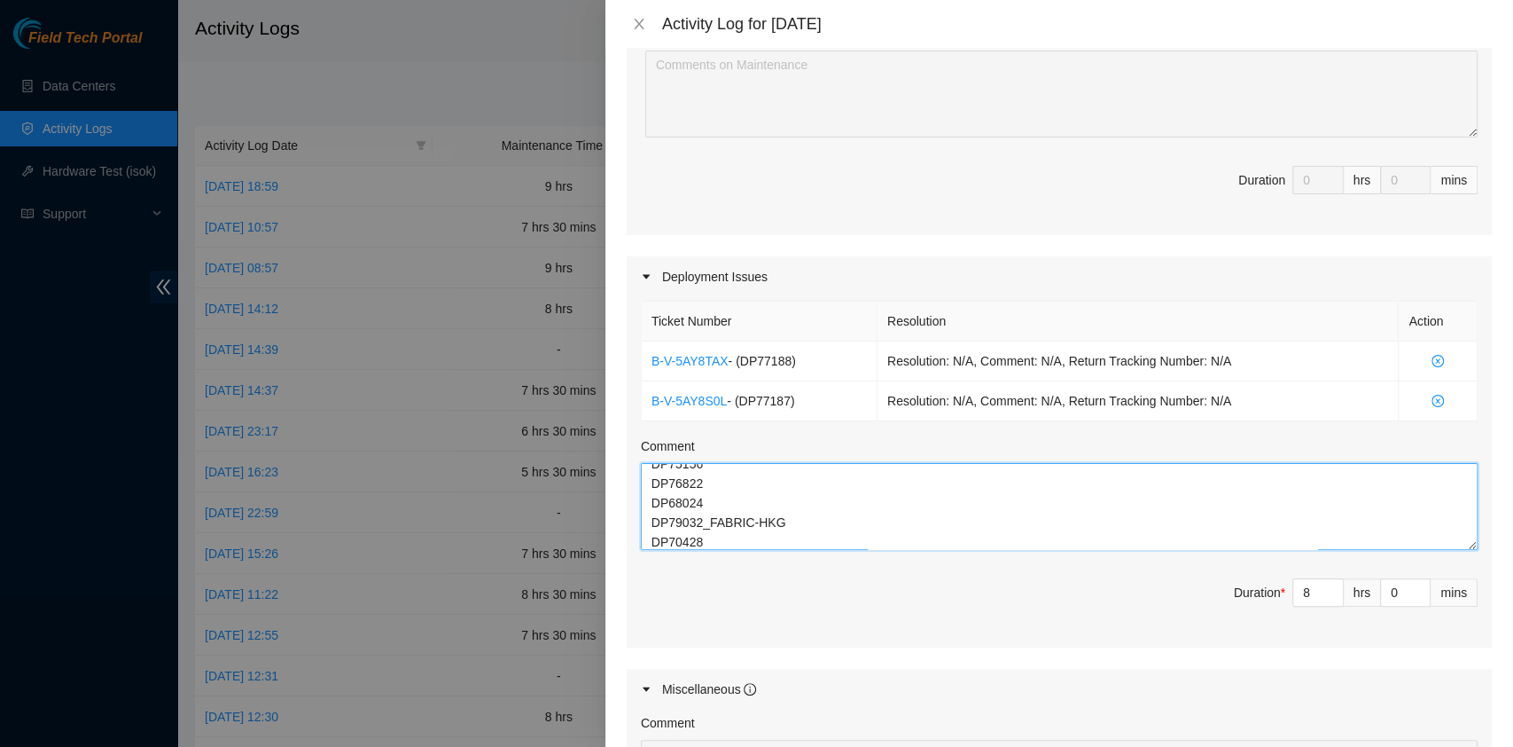
type textarea "-V-5AY8TAX - (DP77188) Resolution: N/A, Comment: N/A, Return Tracking Number: N…"
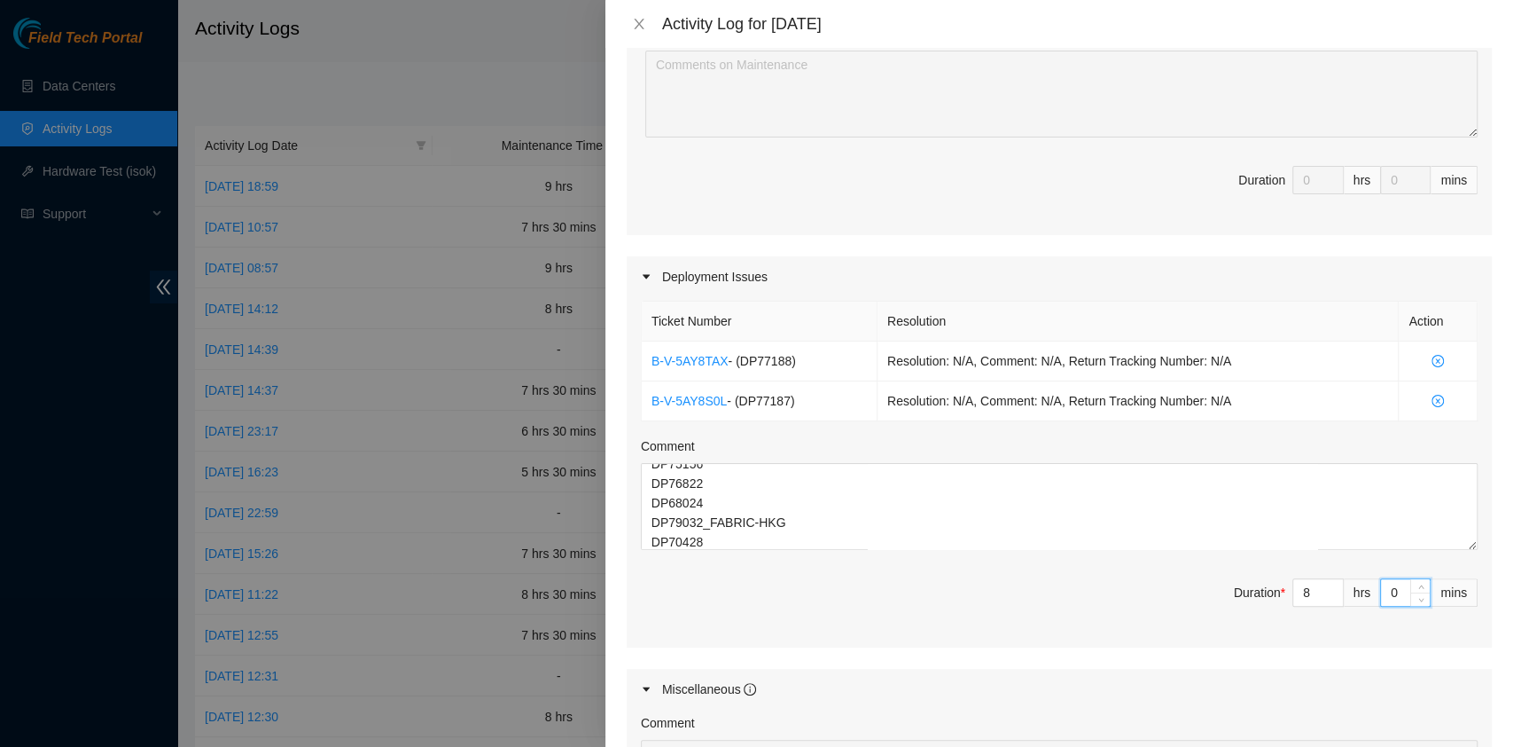
click at [1381, 594] on input "0" at bounding box center [1405, 592] width 49 height 27
type input "30"
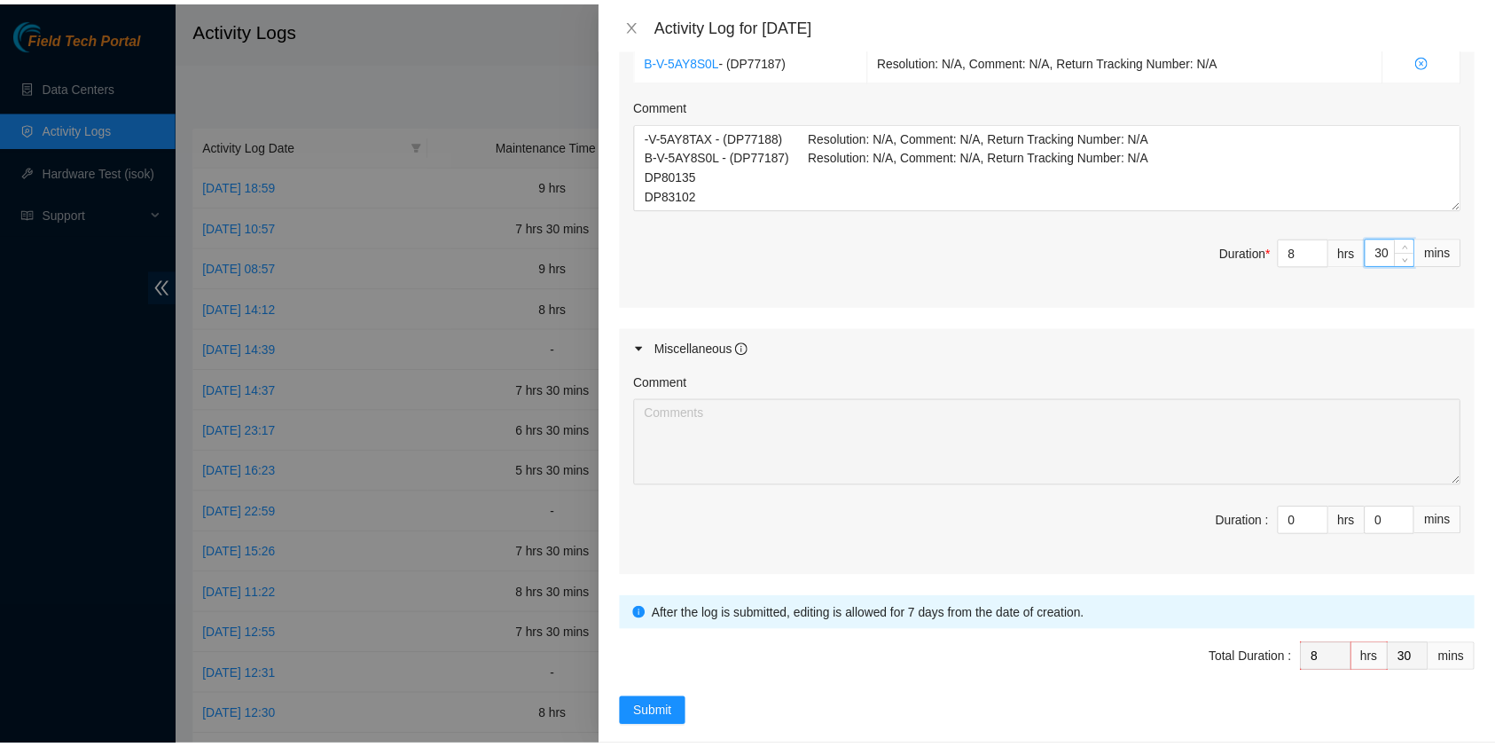
scroll to position [836, 0]
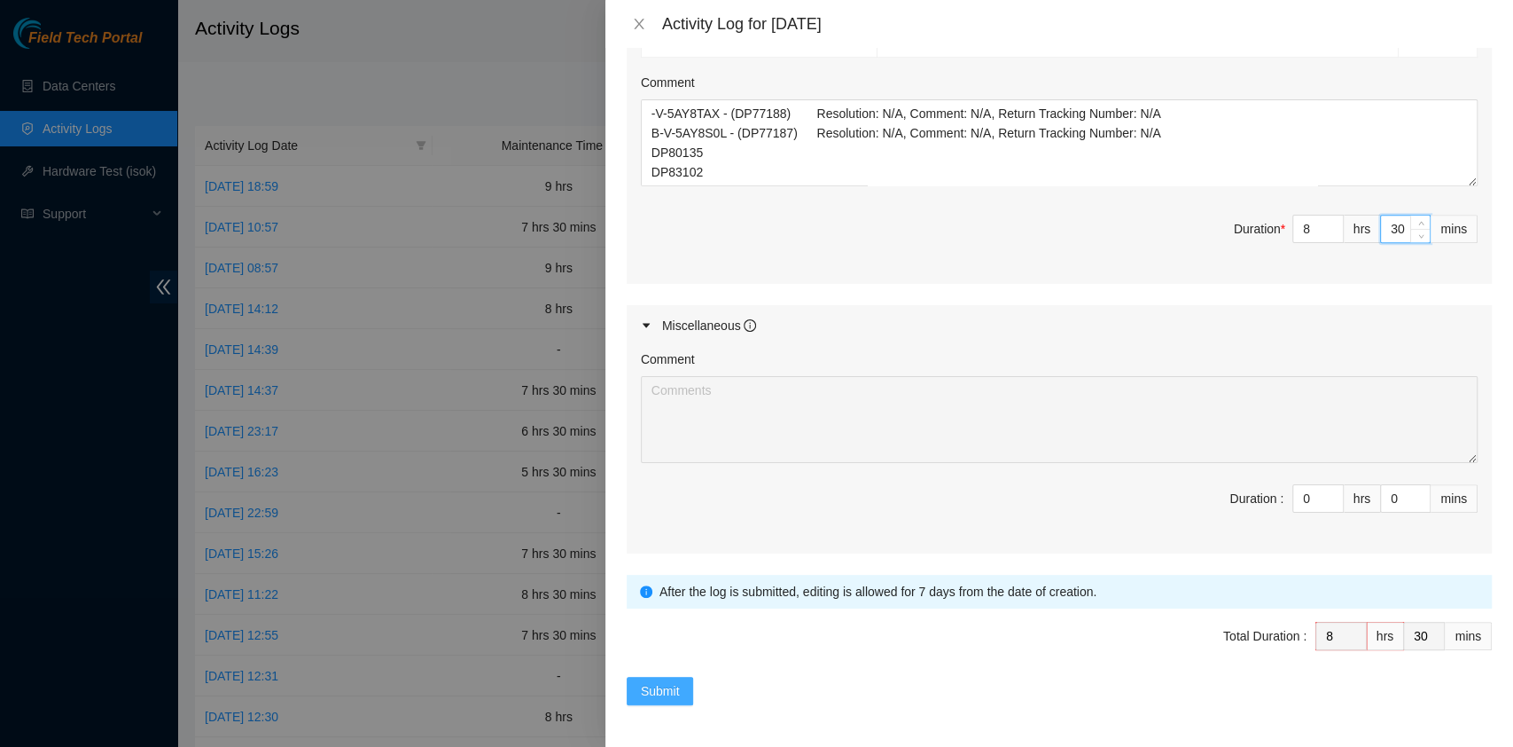
type input "30"
click at [662, 700] on button "Submit" at bounding box center [660, 690] width 67 height 28
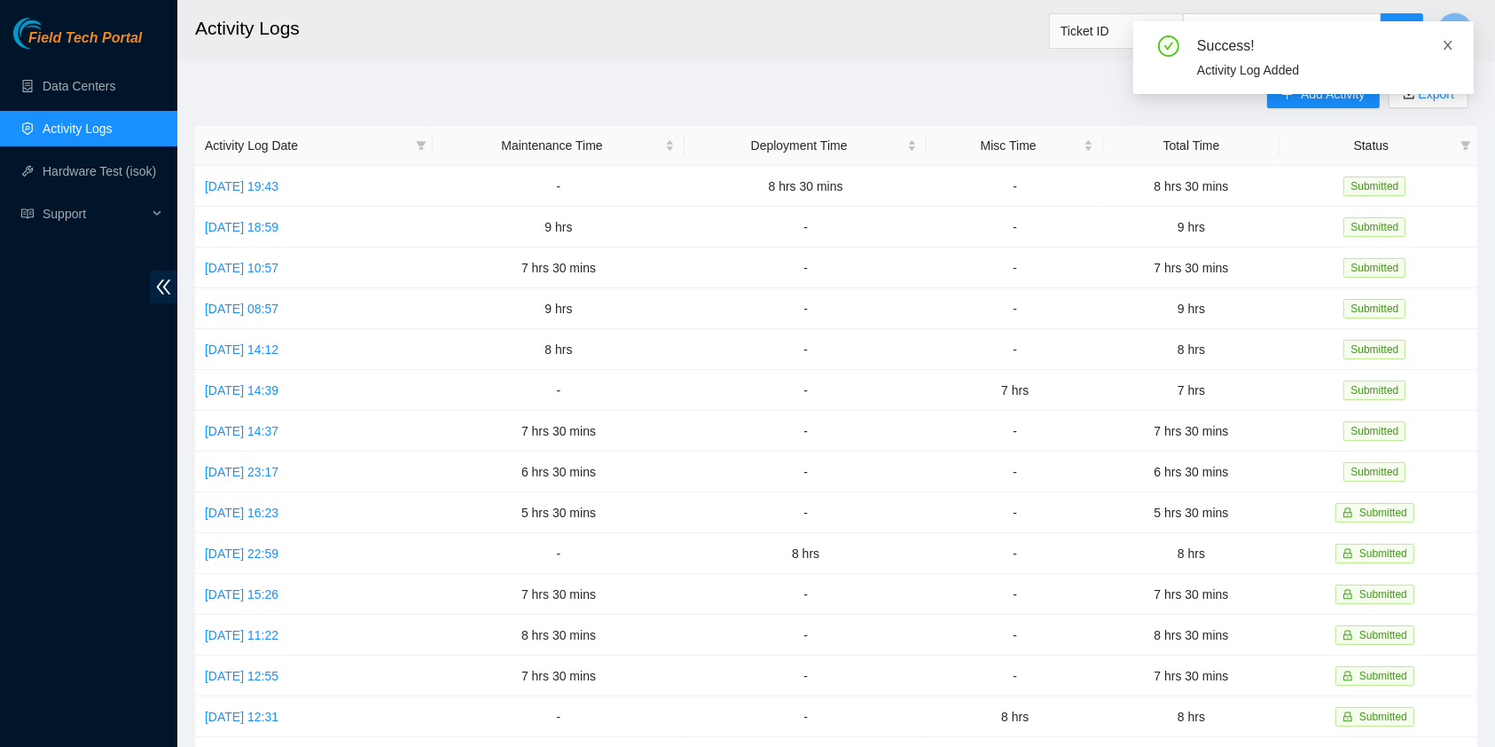
click at [1444, 54] on link at bounding box center [1448, 45] width 12 height 20
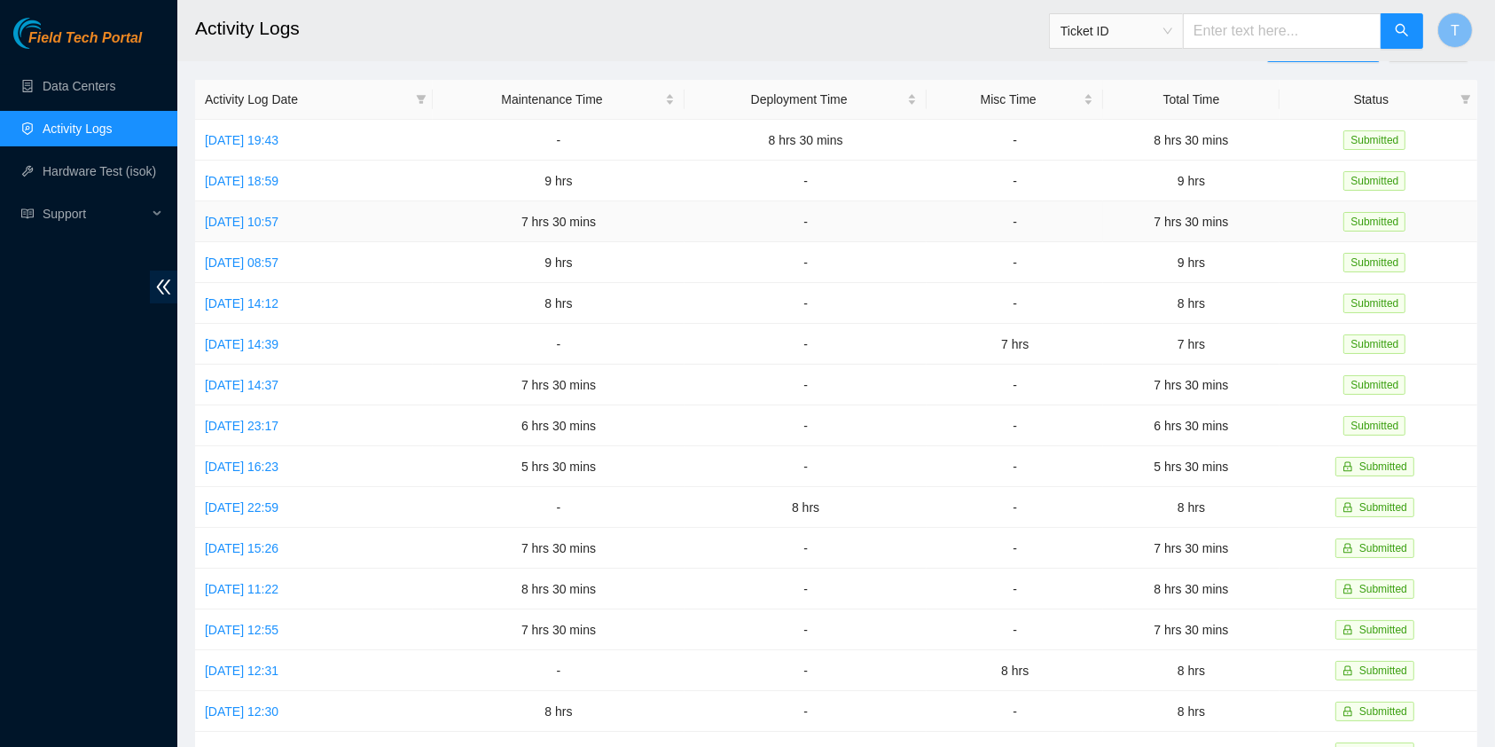
scroll to position [0, 0]
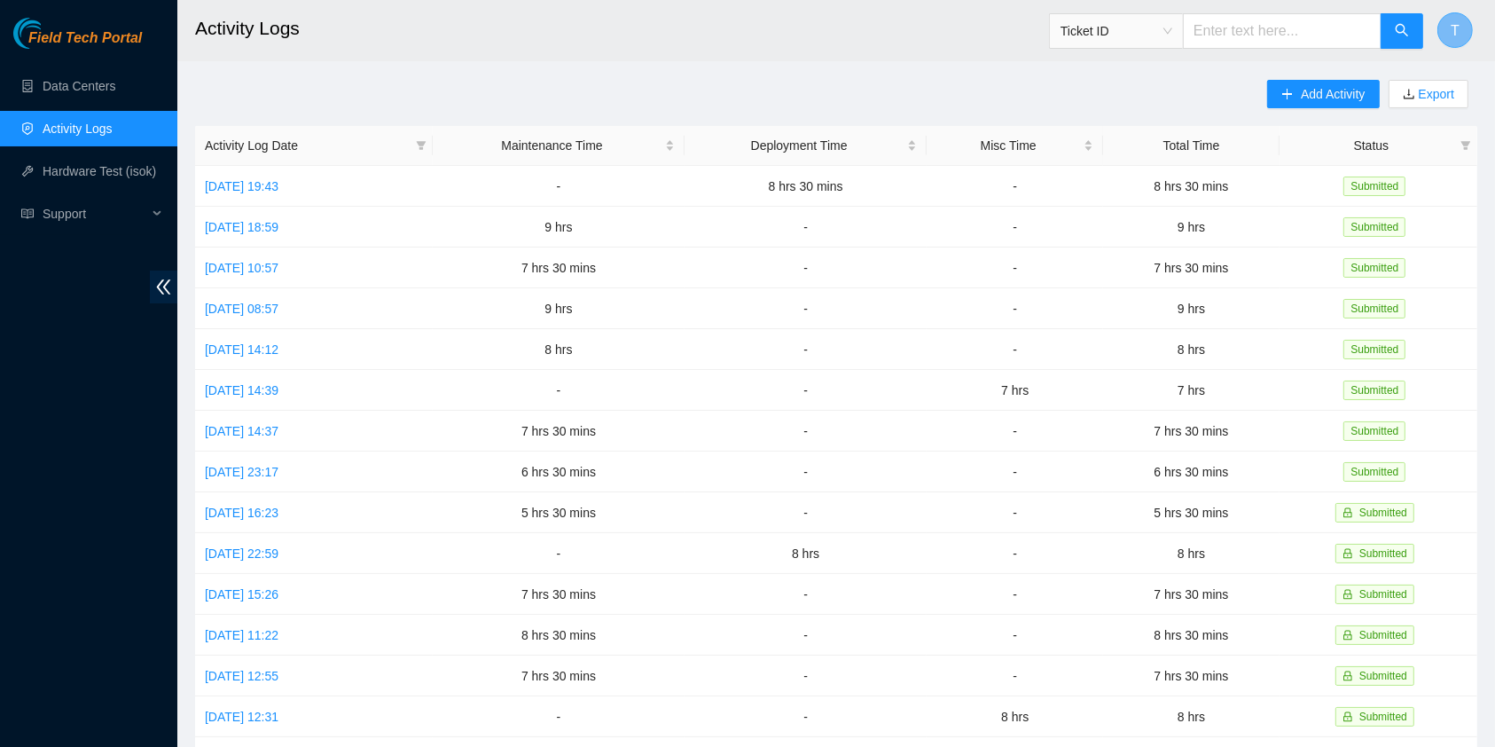
click at [1451, 25] on span "T" at bounding box center [1455, 31] width 9 height 22
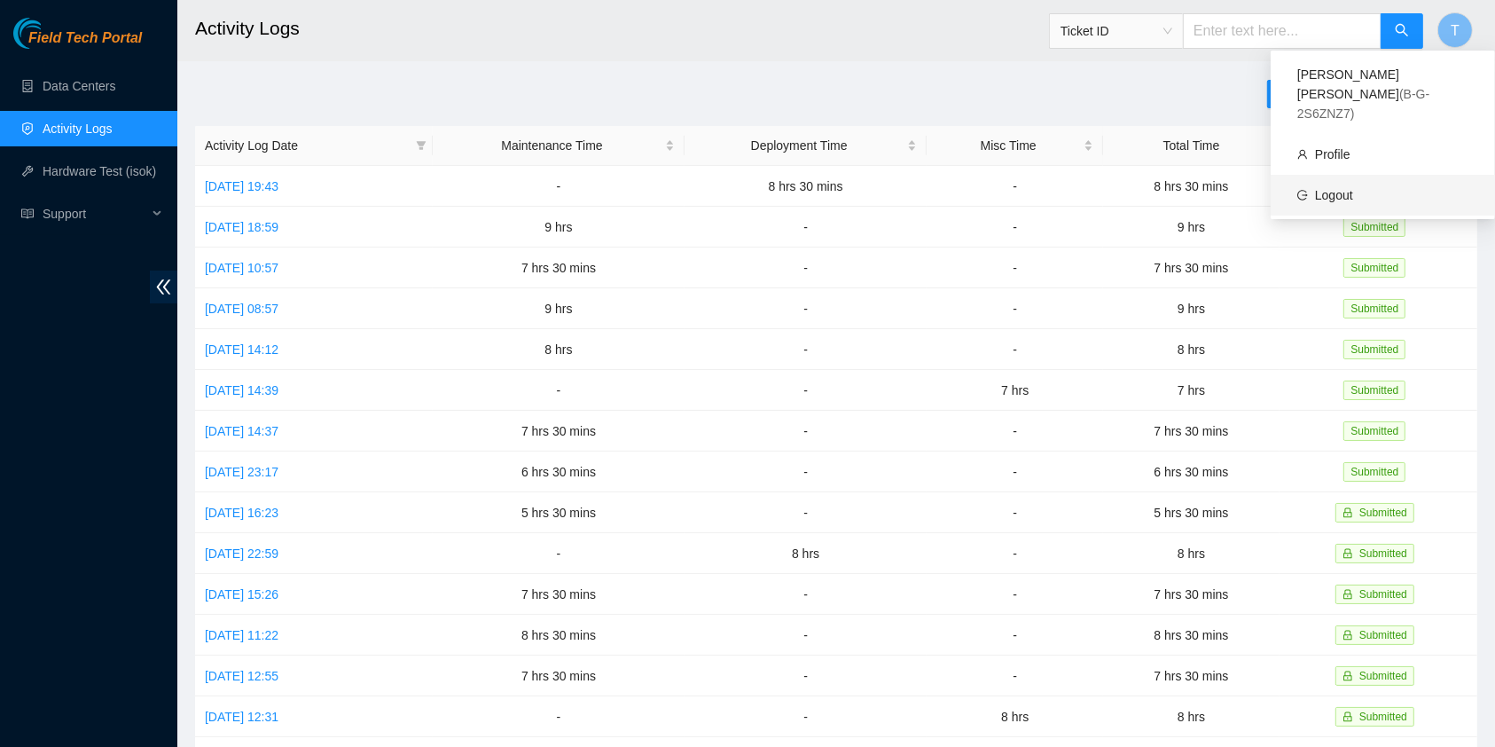
click at [1317, 188] on link "Logout" at bounding box center [1334, 195] width 38 height 14
